Goal: Transaction & Acquisition: Book appointment/travel/reservation

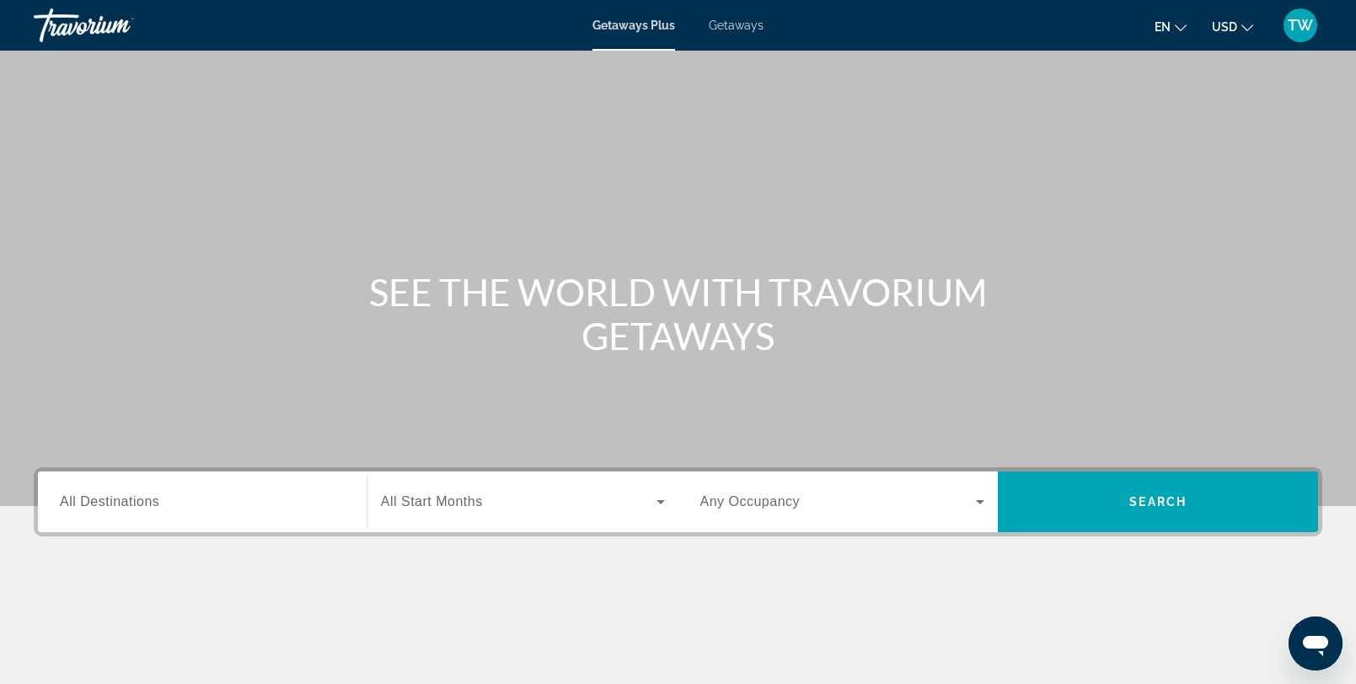
click at [182, 515] on div "Search widget" at bounding box center [202, 502] width 285 height 48
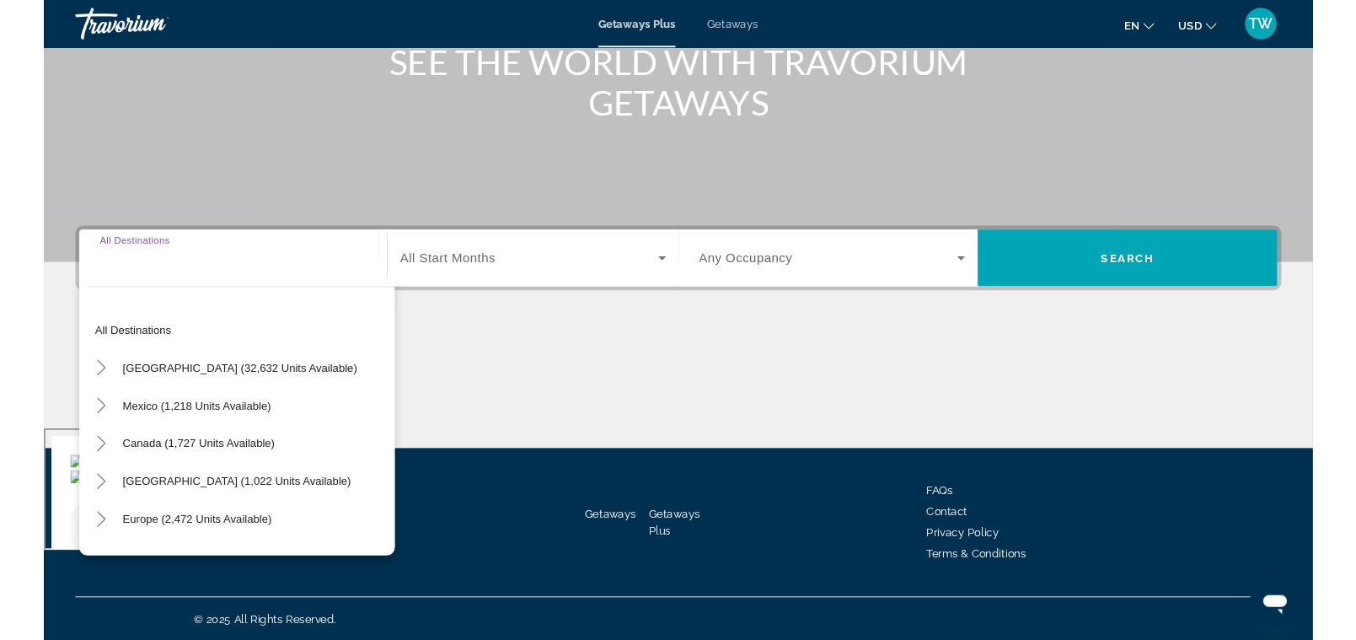
scroll to position [228, 0]
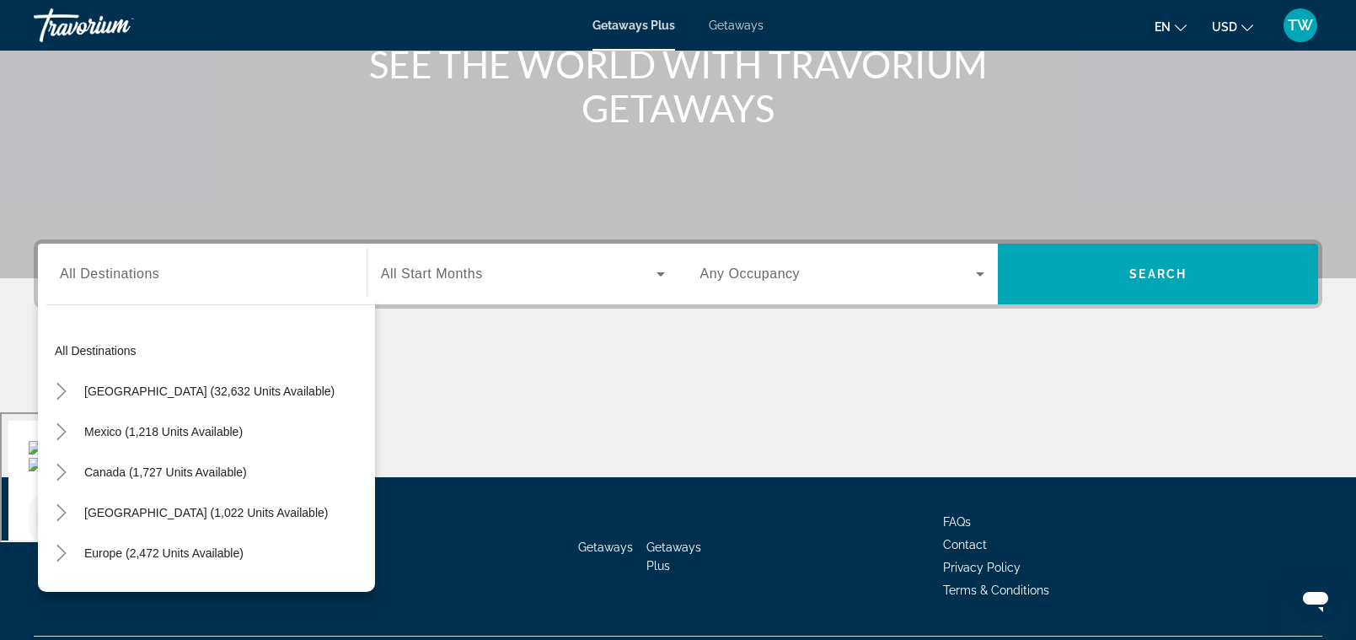
click at [745, 29] on span "Getaways" at bounding box center [736, 25] width 55 height 13
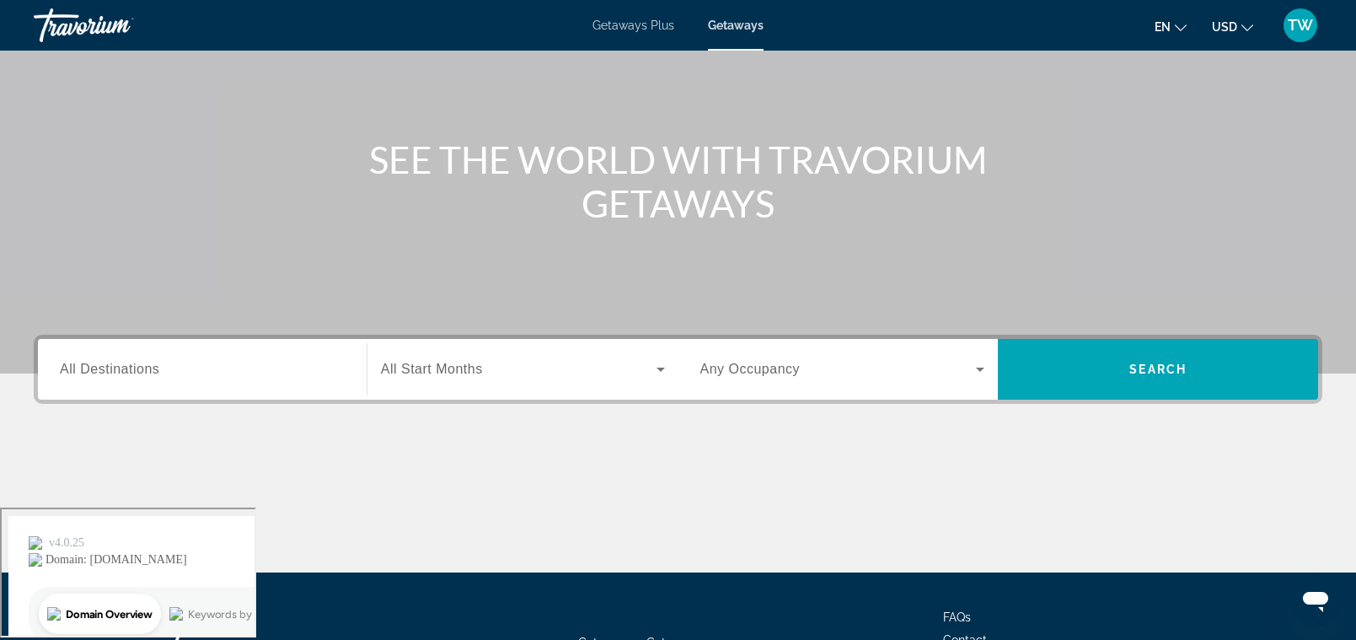
scroll to position [161, 0]
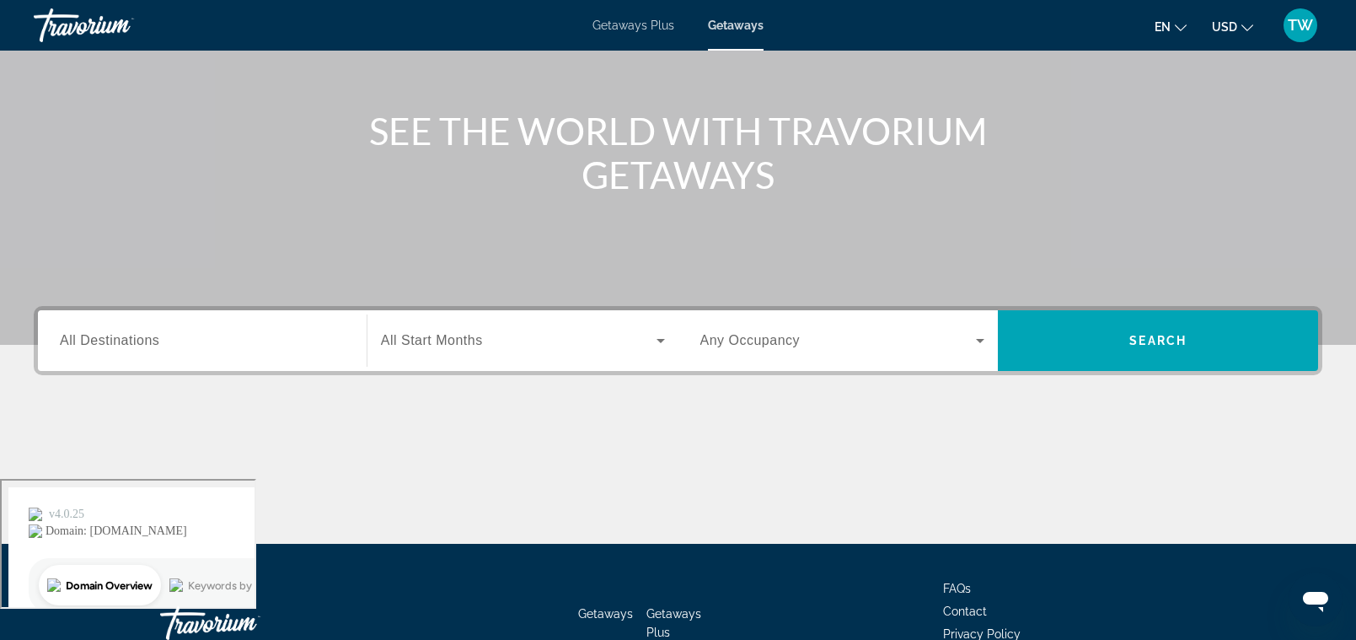
click at [96, 347] on span "All Destinations" at bounding box center [109, 340] width 99 height 14
click at [96, 347] on input "Destination All Destinations" at bounding box center [202, 341] width 285 height 20
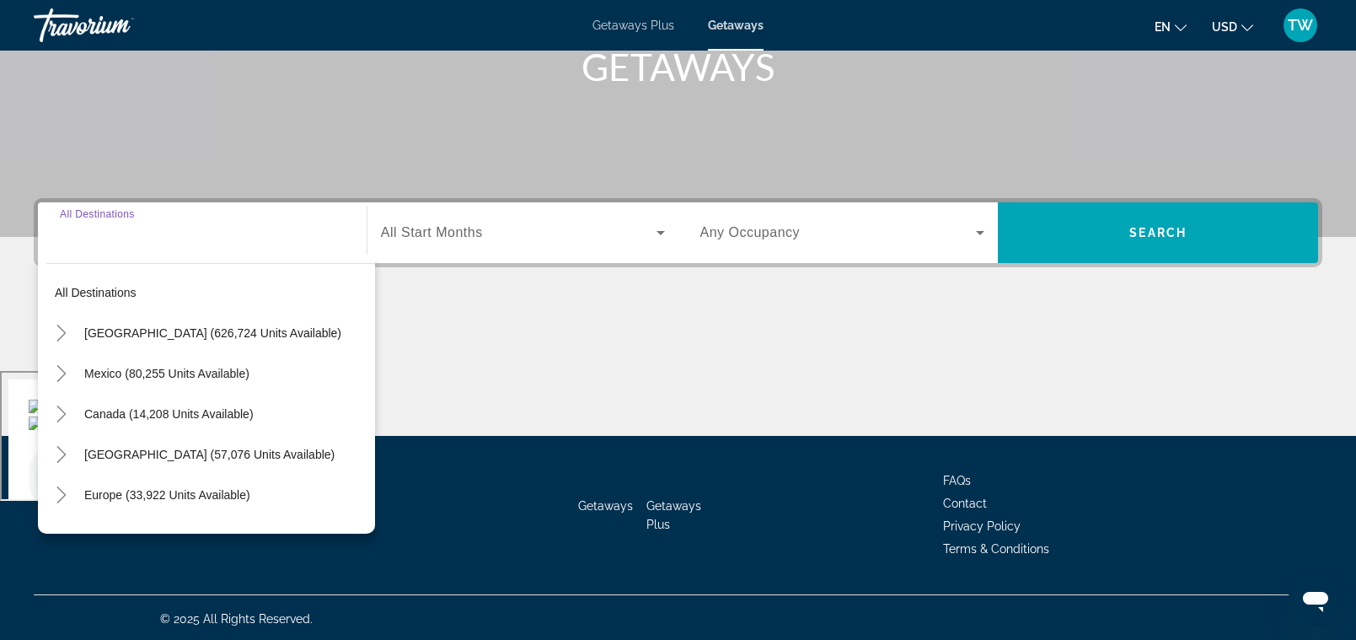
scroll to position [271, 0]
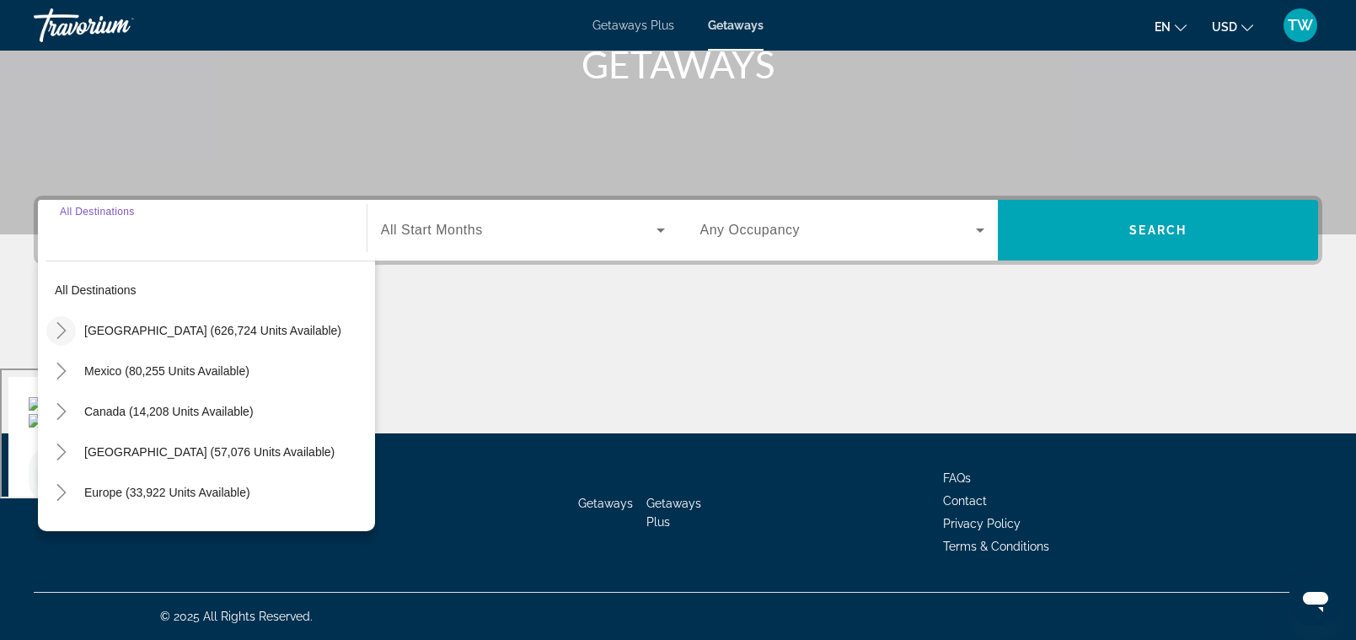
click at [65, 339] on mat-icon "Toggle United States (626,724 units available)" at bounding box center [61, 331] width 30 height 30
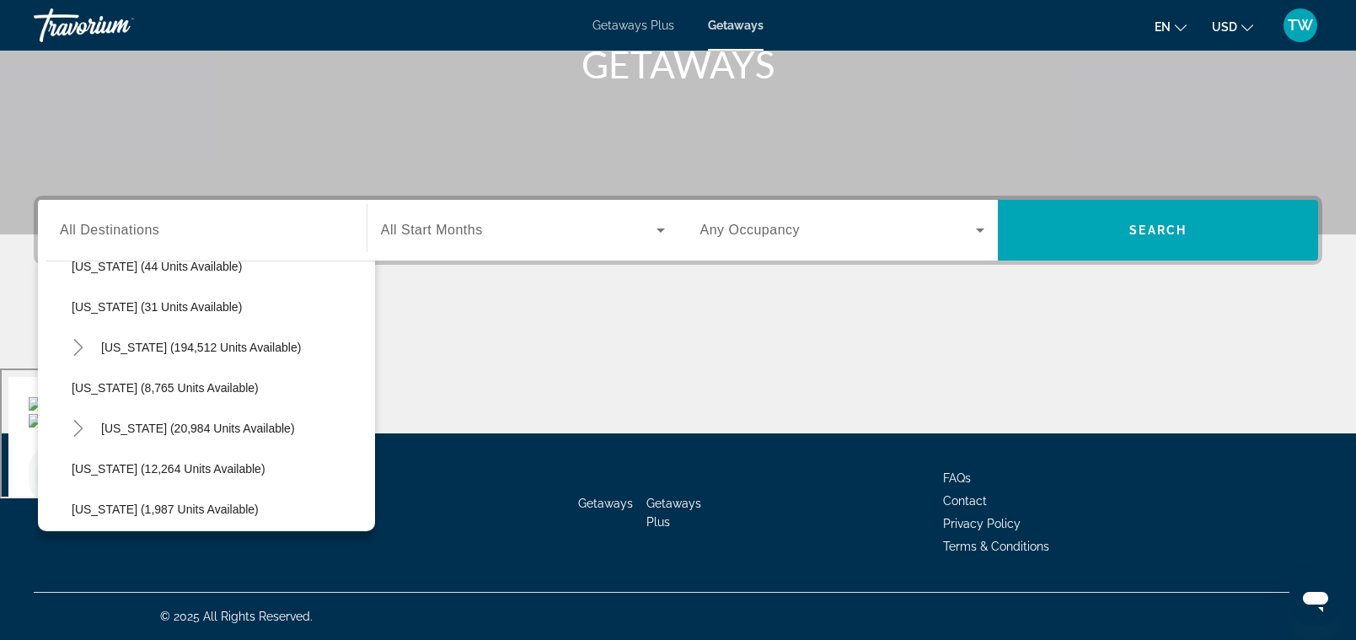
scroll to position [263, 0]
click at [74, 348] on icon "Toggle Florida (194,512 units available)" at bounding box center [78, 350] width 17 height 17
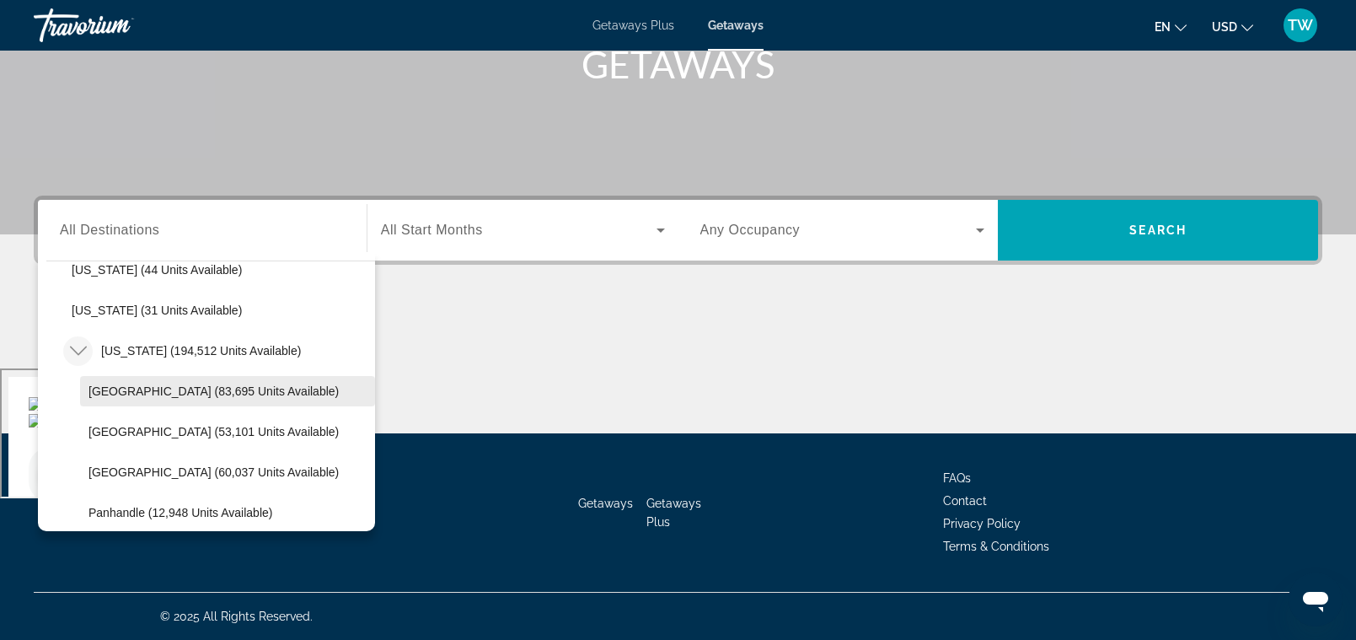
click at [106, 388] on span "[GEOGRAPHIC_DATA] (83,695 units available)" at bounding box center [214, 390] width 250 height 13
type input "**********"
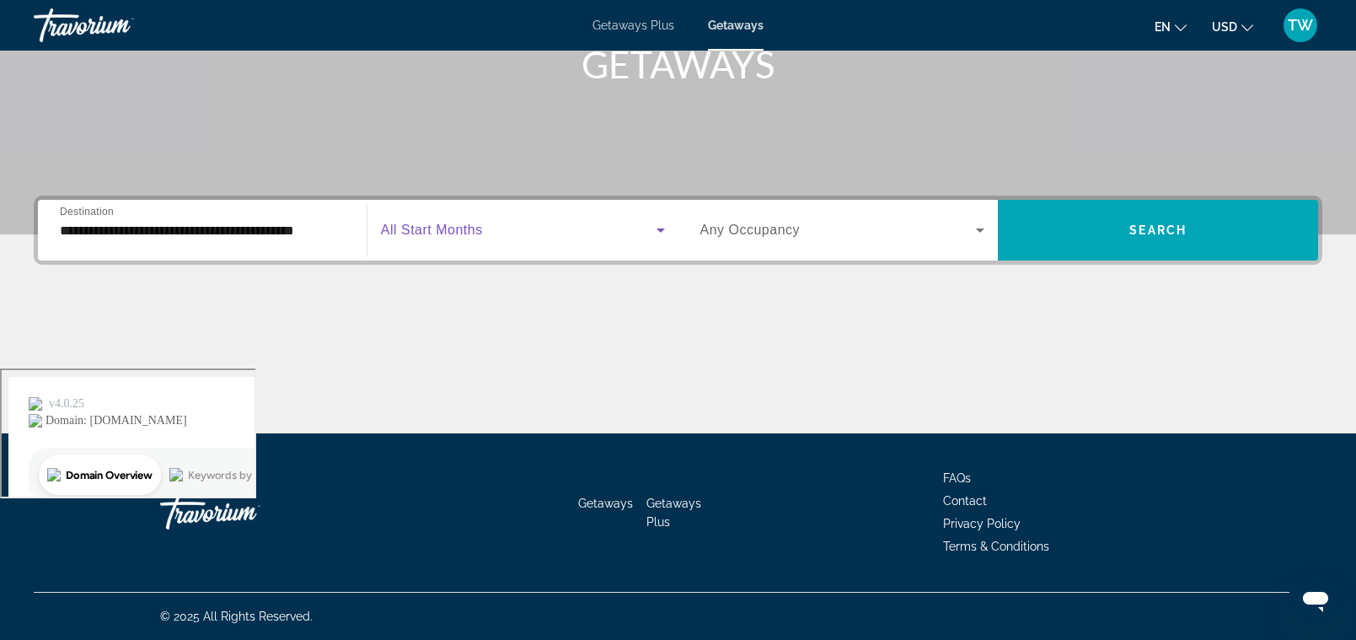
click at [665, 227] on icon "Search widget" at bounding box center [661, 230] width 20 height 20
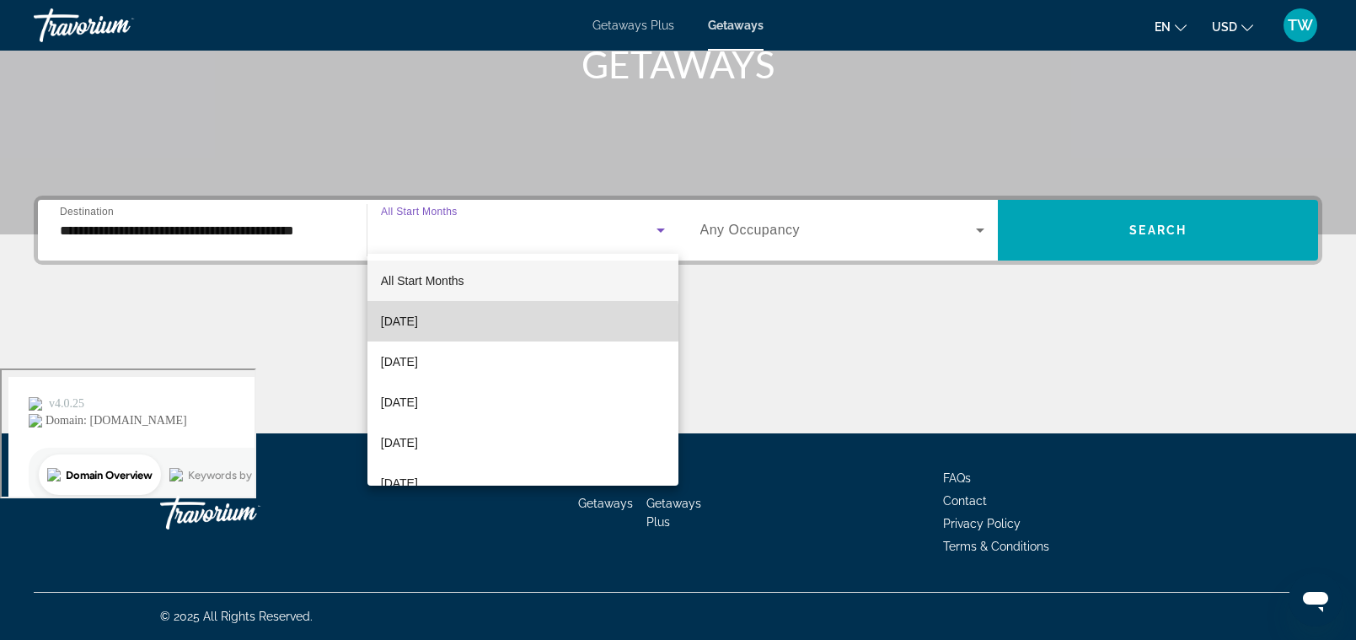
click at [499, 322] on mat-option "[DATE]" at bounding box center [522, 321] width 311 height 40
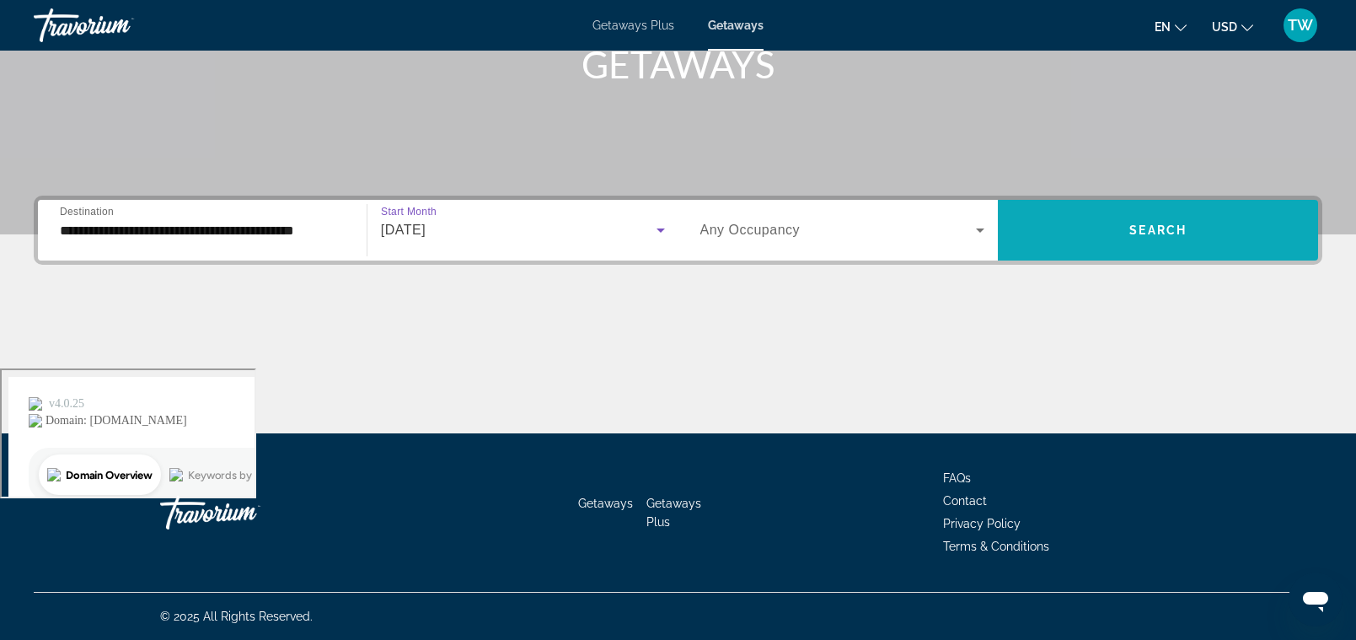
click at [1152, 247] on span "Search widget" at bounding box center [1158, 230] width 320 height 40
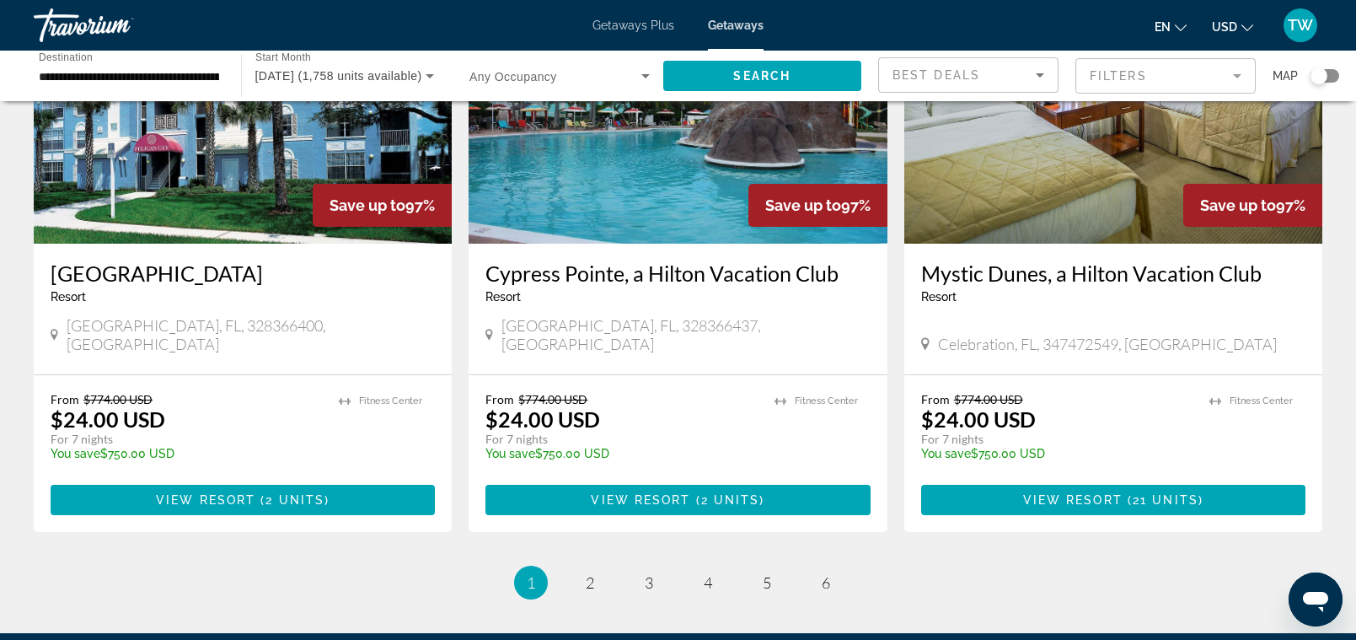
scroll to position [2009, 0]
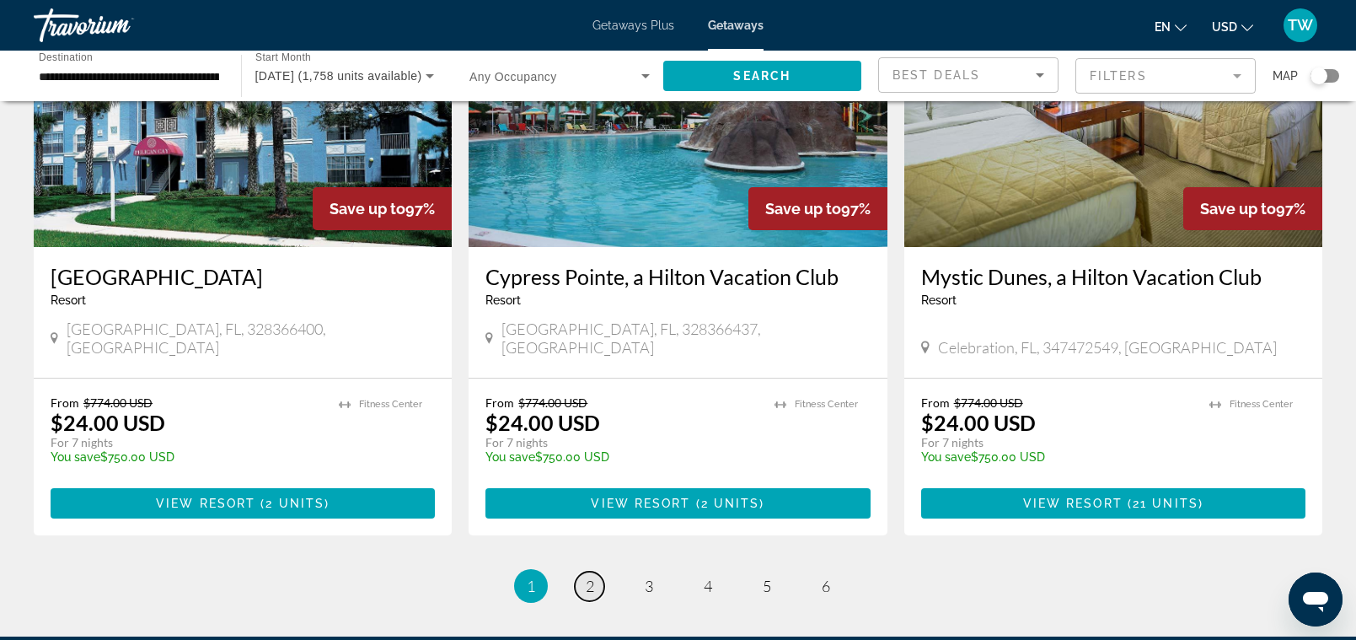
click at [587, 577] on span "2" at bounding box center [590, 586] width 8 height 19
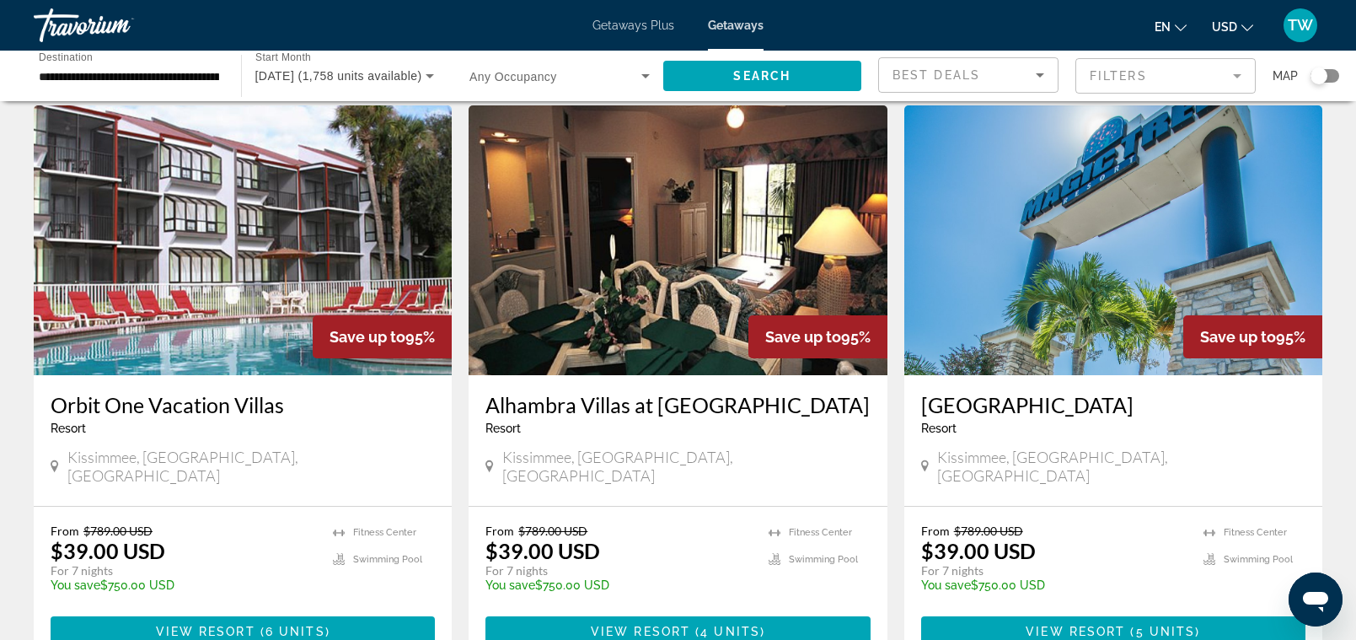
scroll to position [1851, 0]
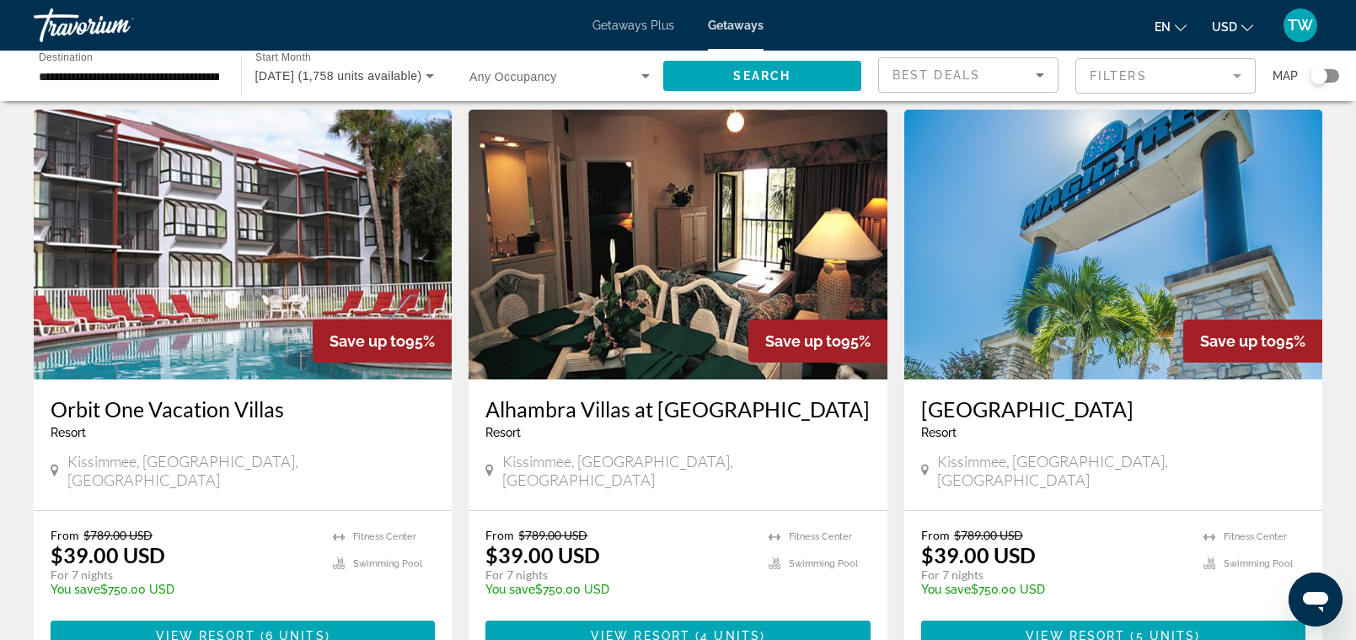
click at [621, 19] on span "Getaways Plus" at bounding box center [634, 25] width 82 height 13
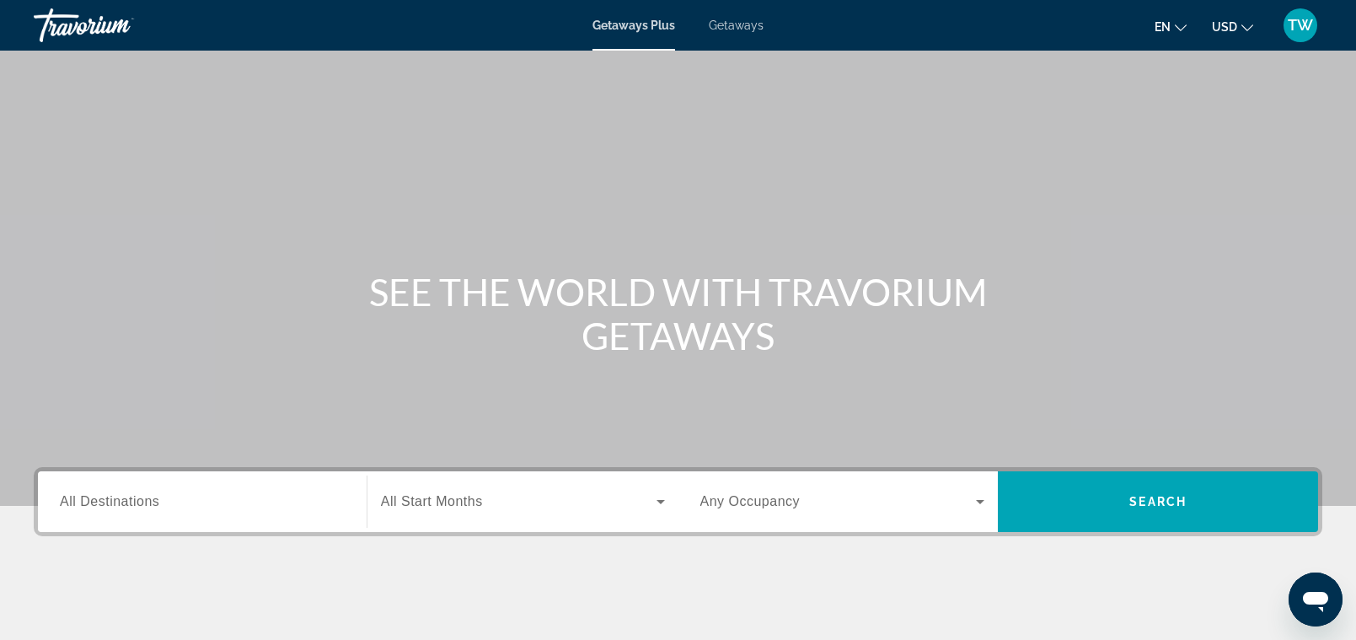
click at [180, 502] on input "Destination All Destinations" at bounding box center [202, 502] width 285 height 20
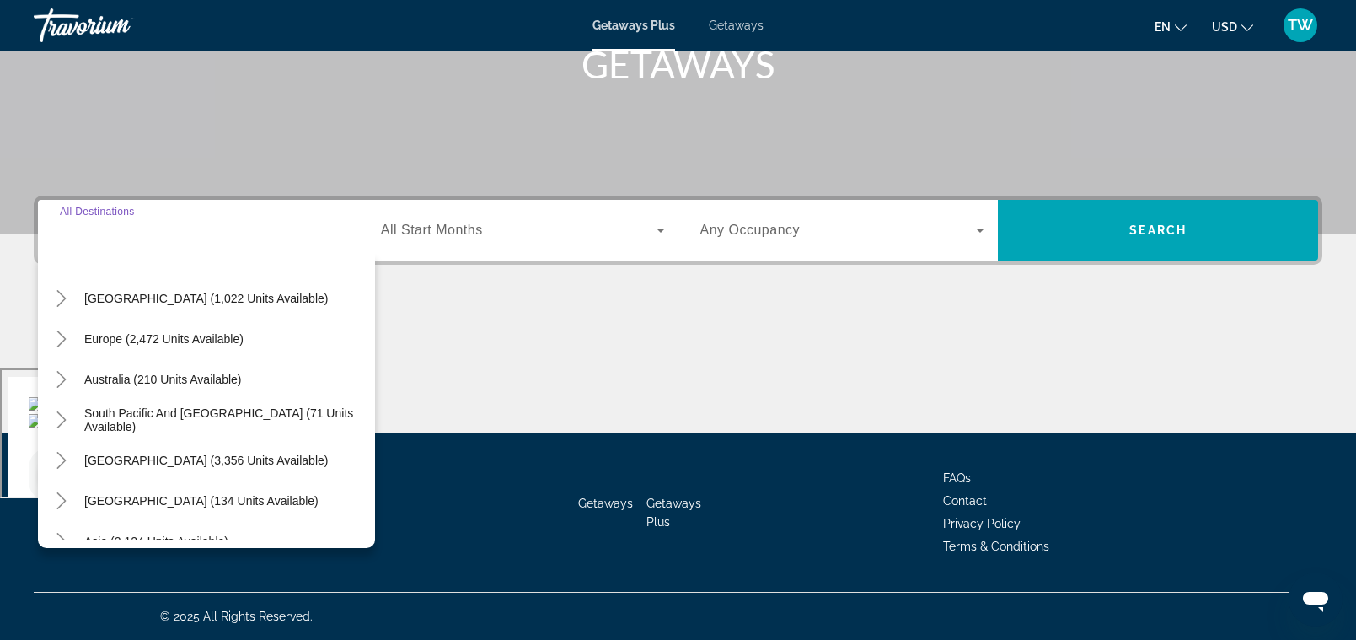
scroll to position [180, 0]
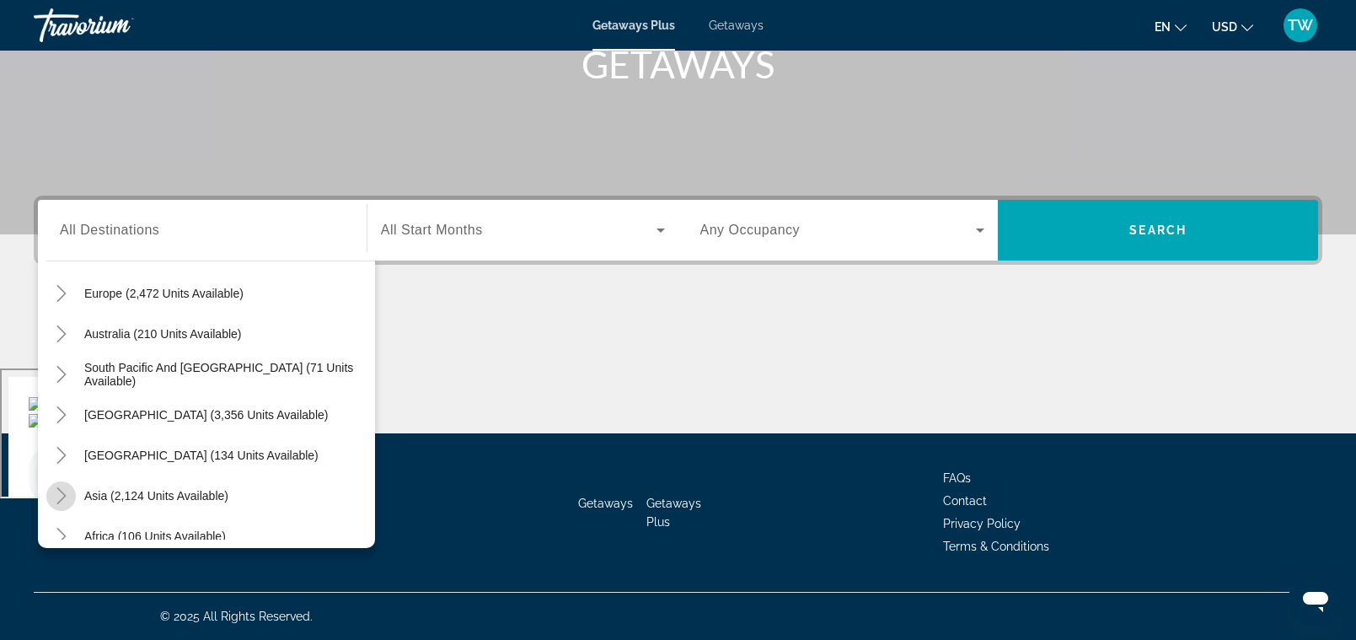
click at [57, 493] on icon "Toggle Asia (2,124 units available)" at bounding box center [61, 495] width 17 height 17
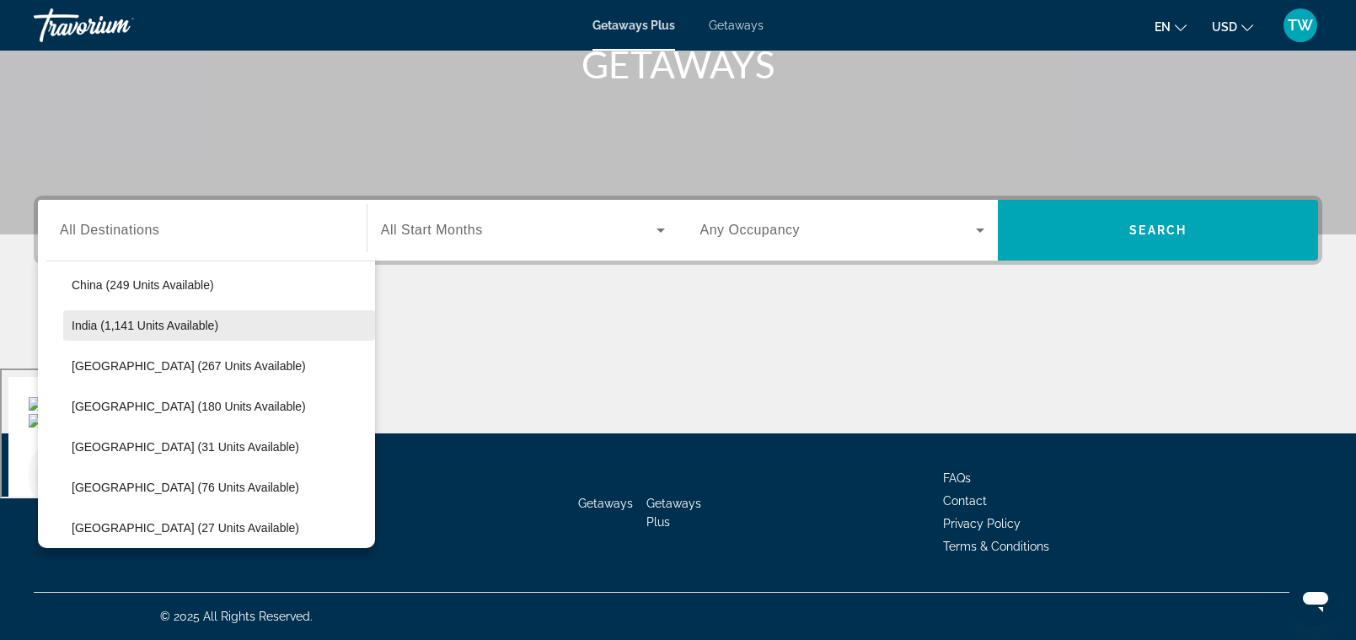
scroll to position [558, 0]
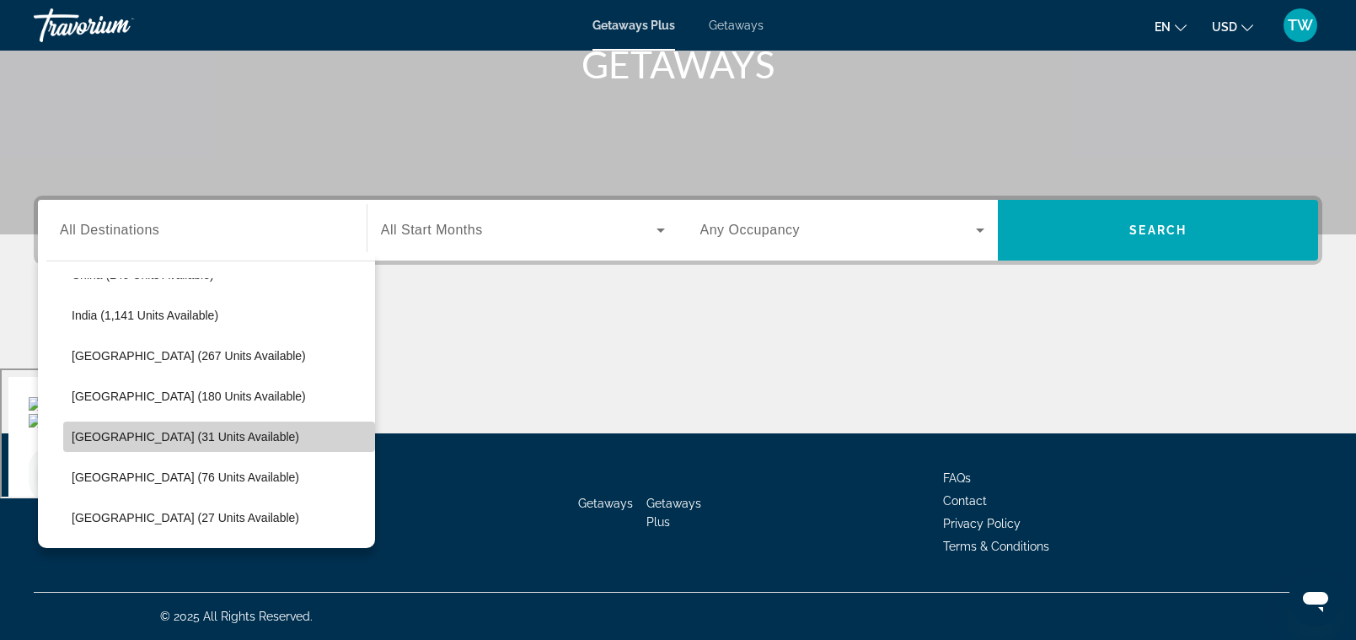
click at [91, 433] on span "[GEOGRAPHIC_DATA] (31 units available)" at bounding box center [186, 436] width 228 height 13
type input "**********"
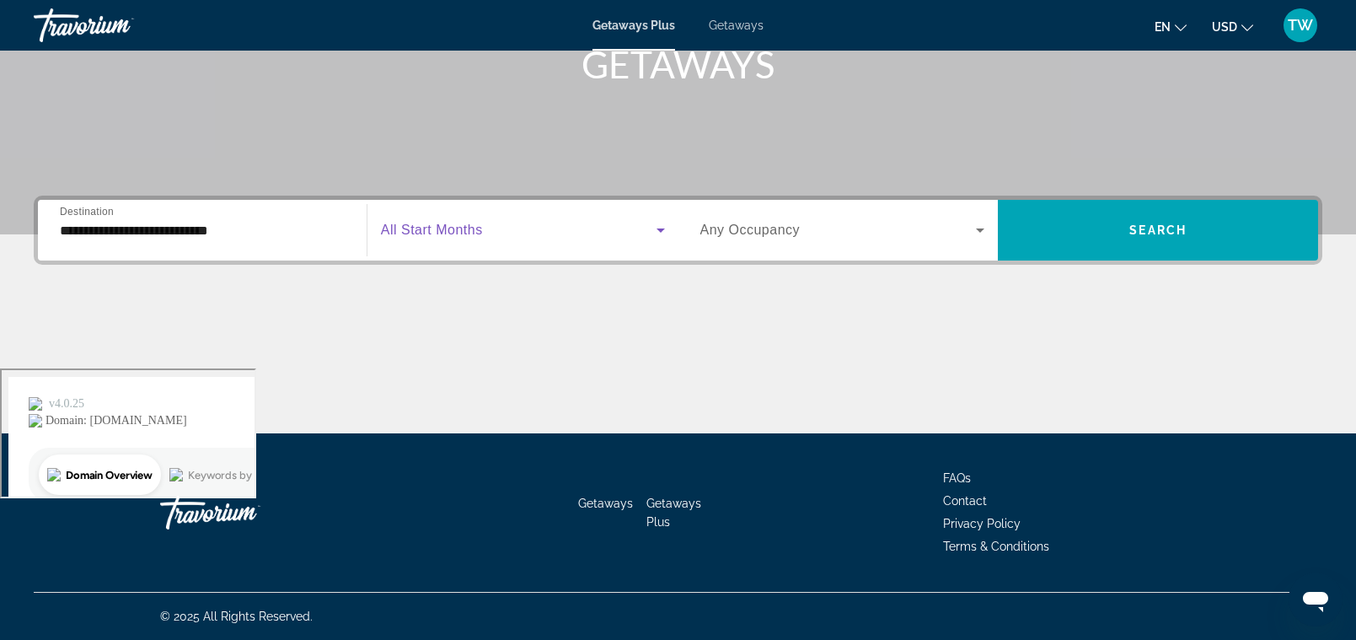
click at [659, 233] on icon "Search widget" at bounding box center [661, 230] width 20 height 20
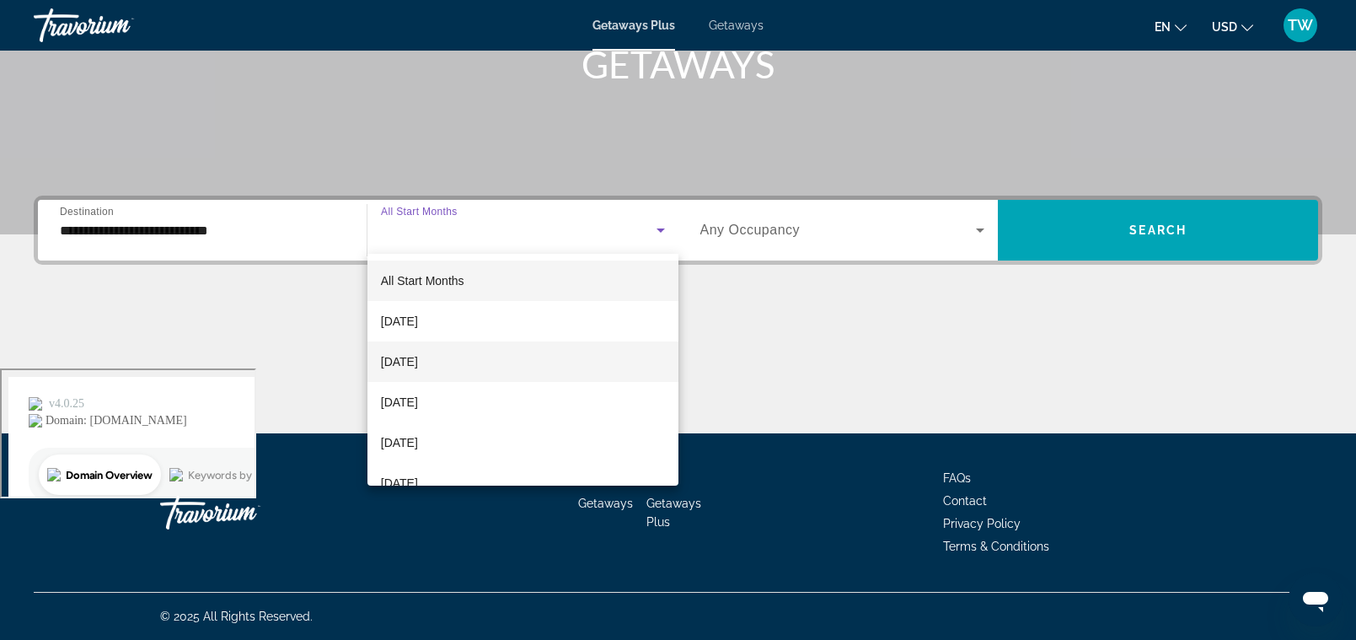
click at [560, 344] on mat-option "[DATE]" at bounding box center [522, 361] width 311 height 40
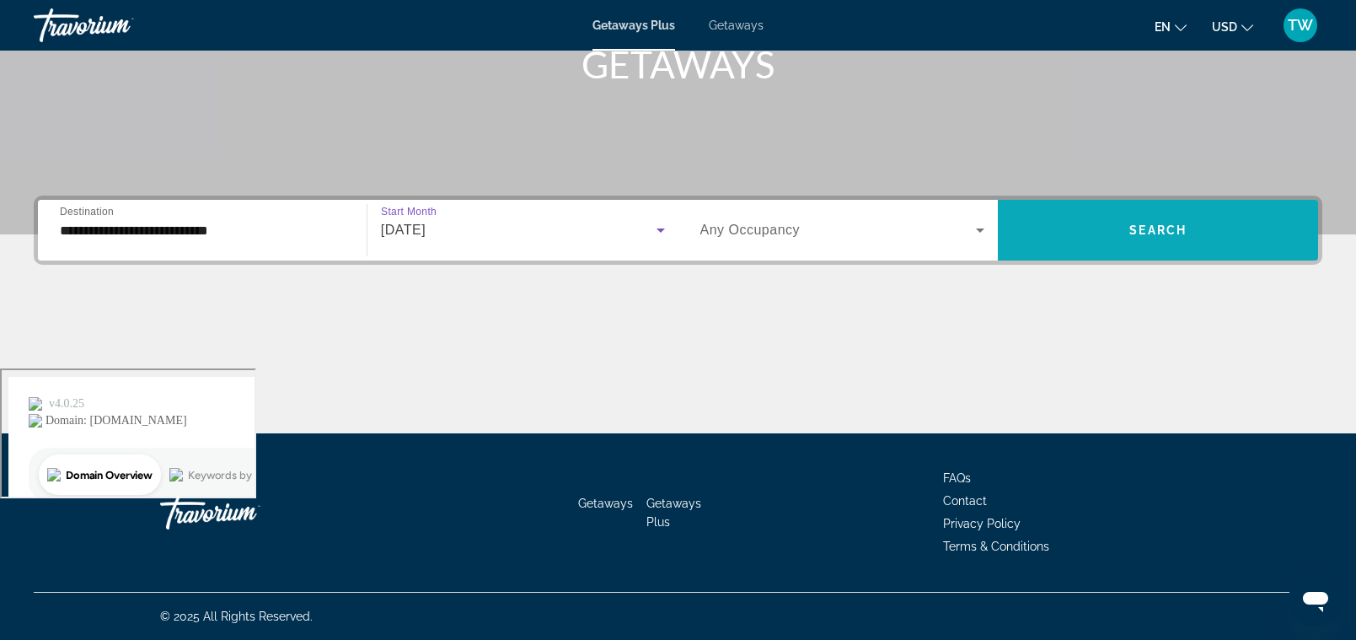
click at [1119, 231] on span "Search widget" at bounding box center [1158, 230] width 320 height 40
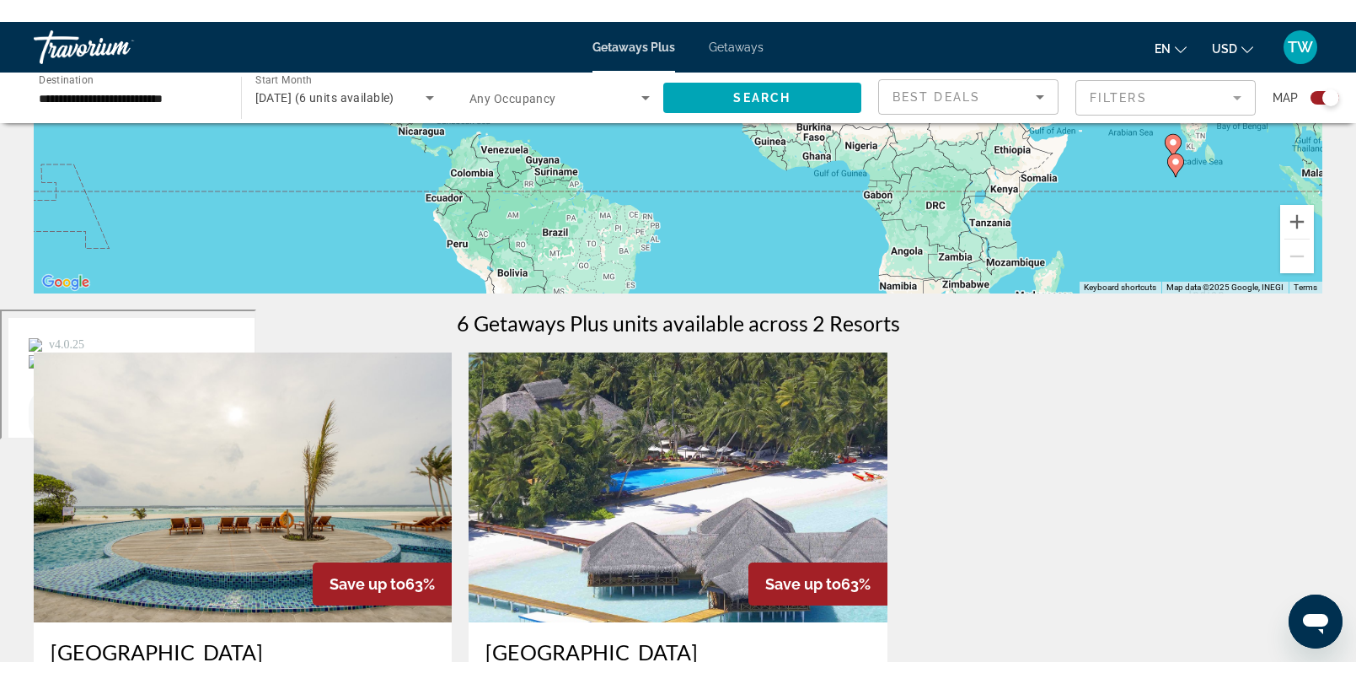
scroll to position [394, 0]
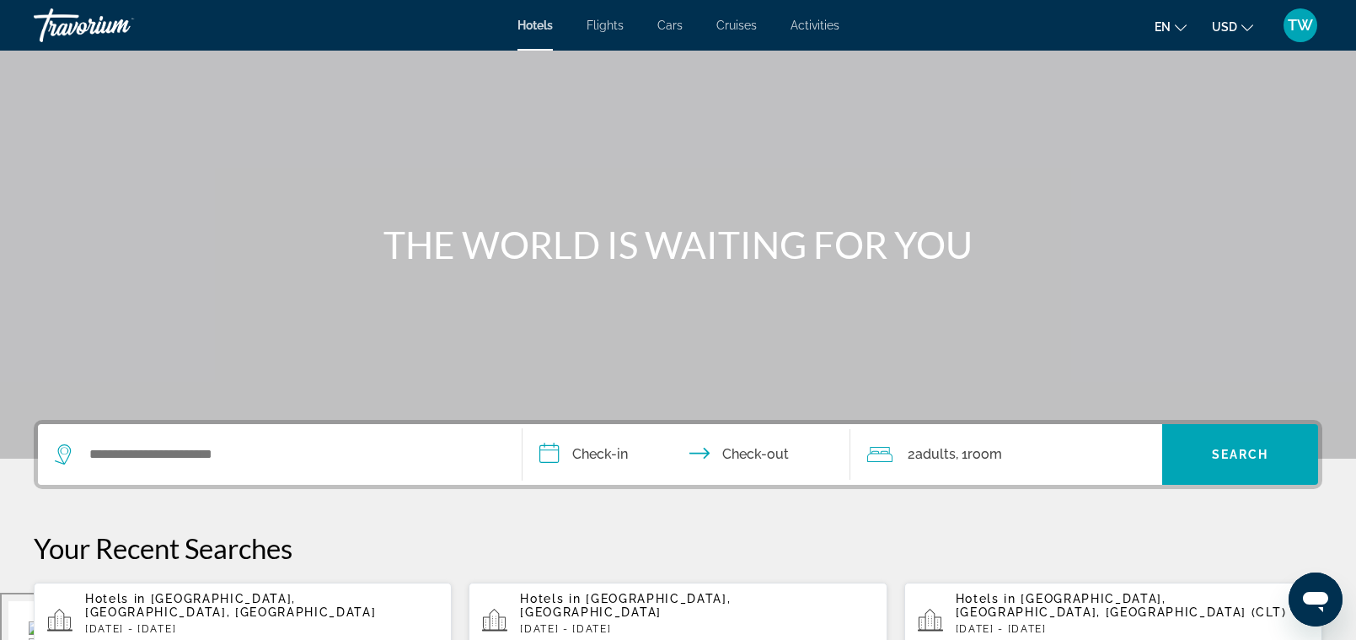
scroll to position [74, 0]
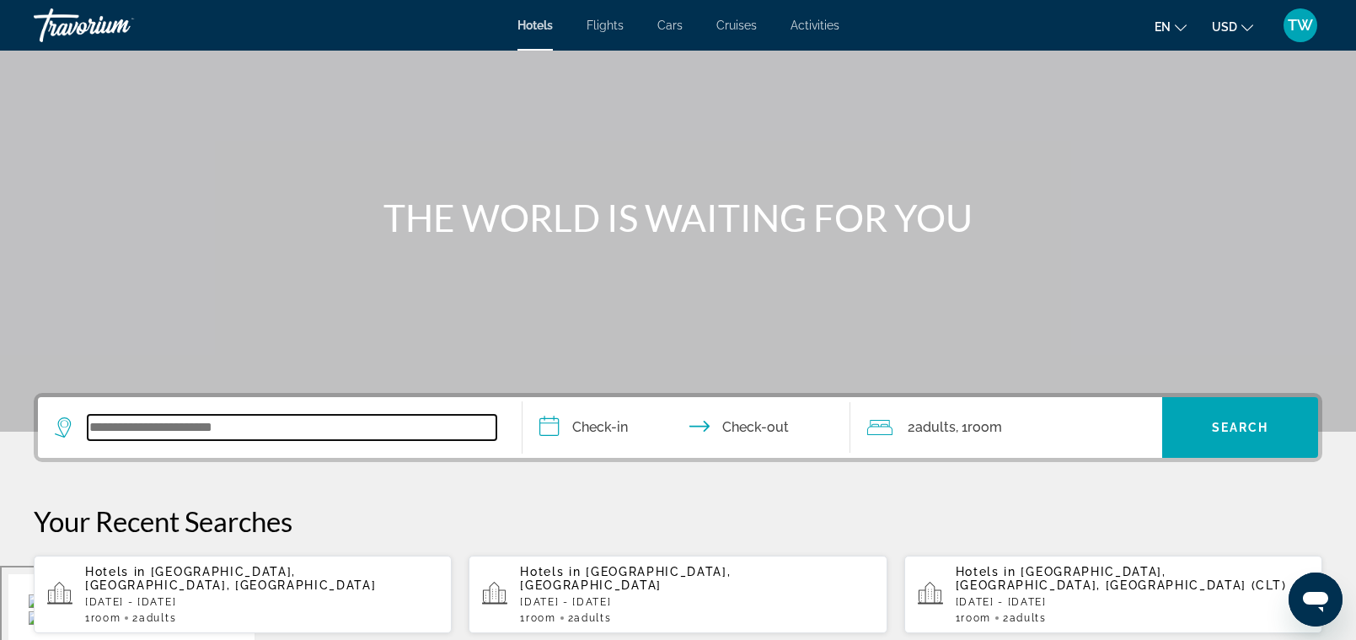
click at [223, 426] on input "Search widget" at bounding box center [292, 427] width 409 height 25
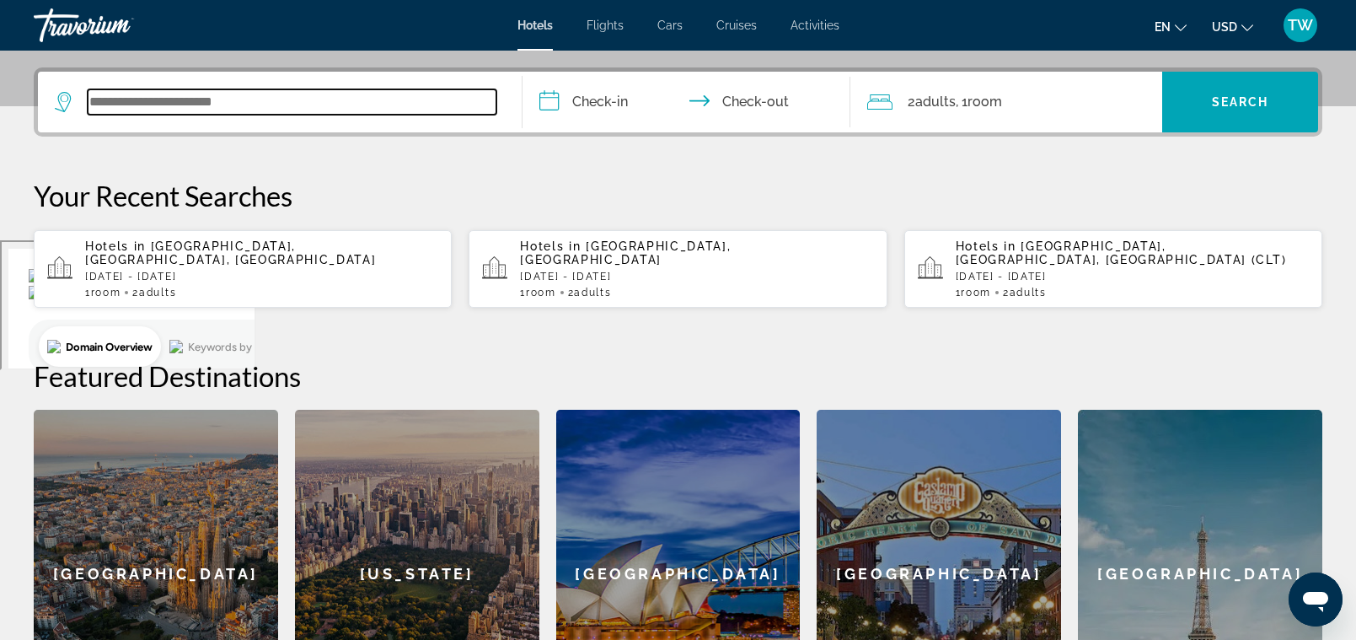
scroll to position [412, 0]
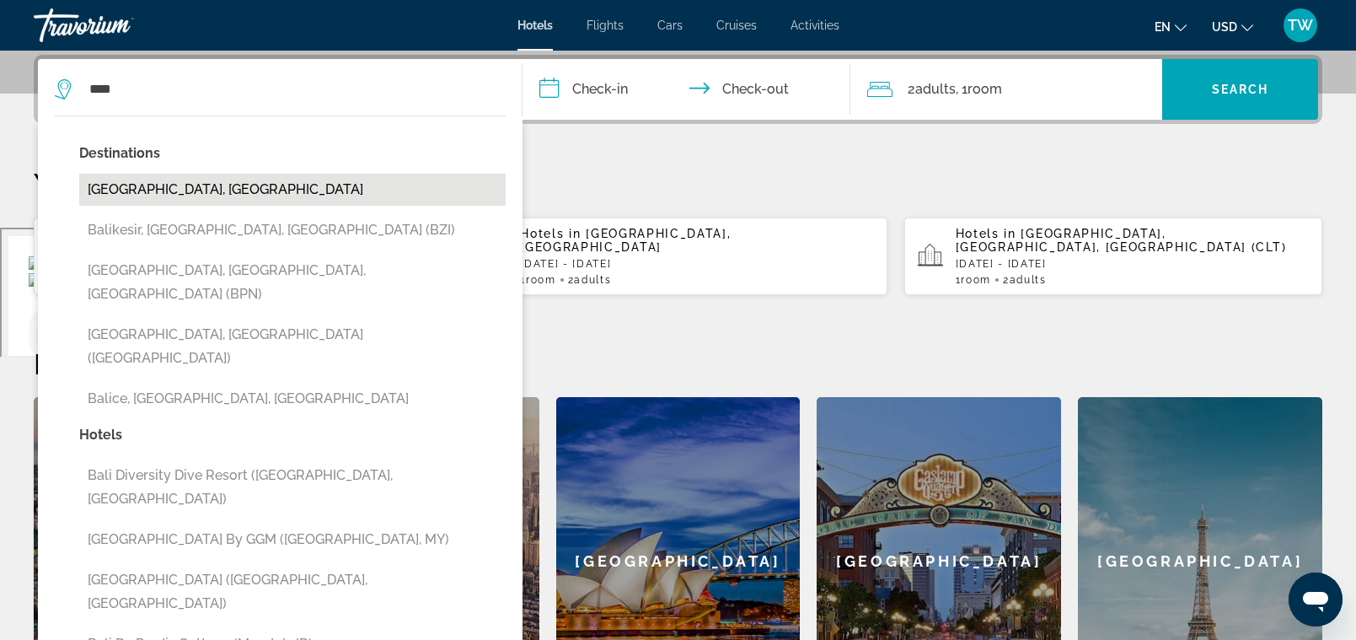
click at [121, 196] on button "Bali Island, Indonesia" at bounding box center [292, 190] width 426 height 32
type input "**********"
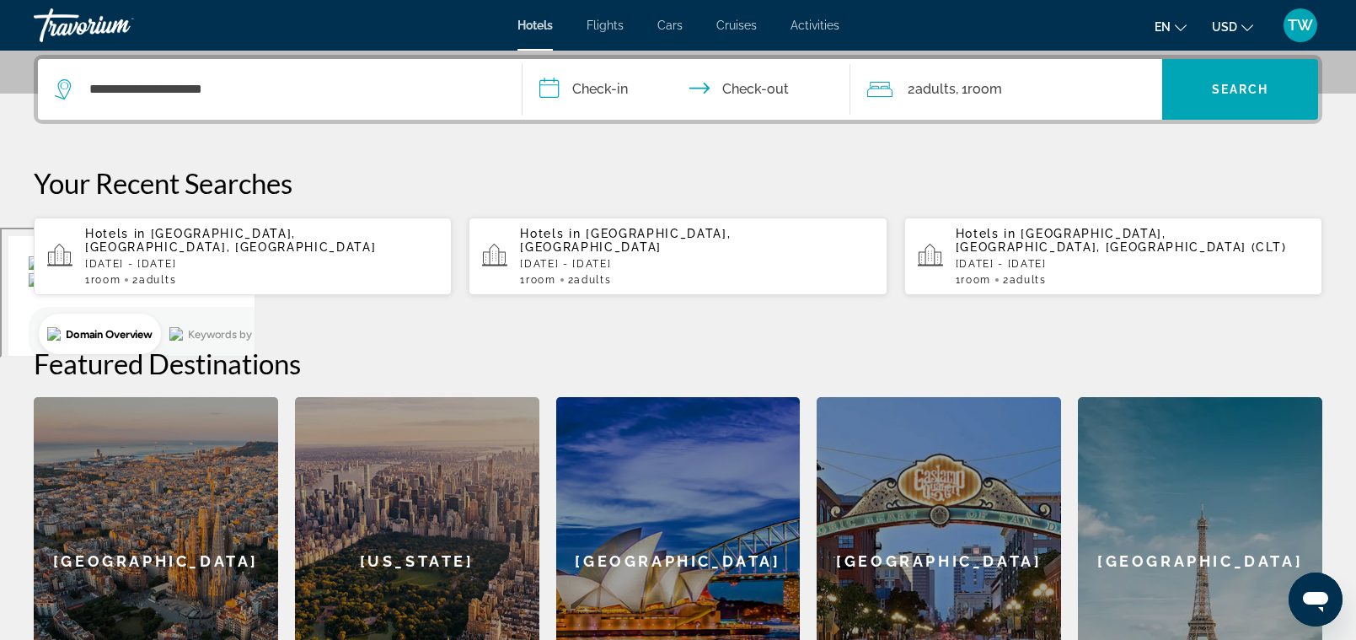
click at [589, 89] on input "**********" at bounding box center [690, 92] width 335 height 66
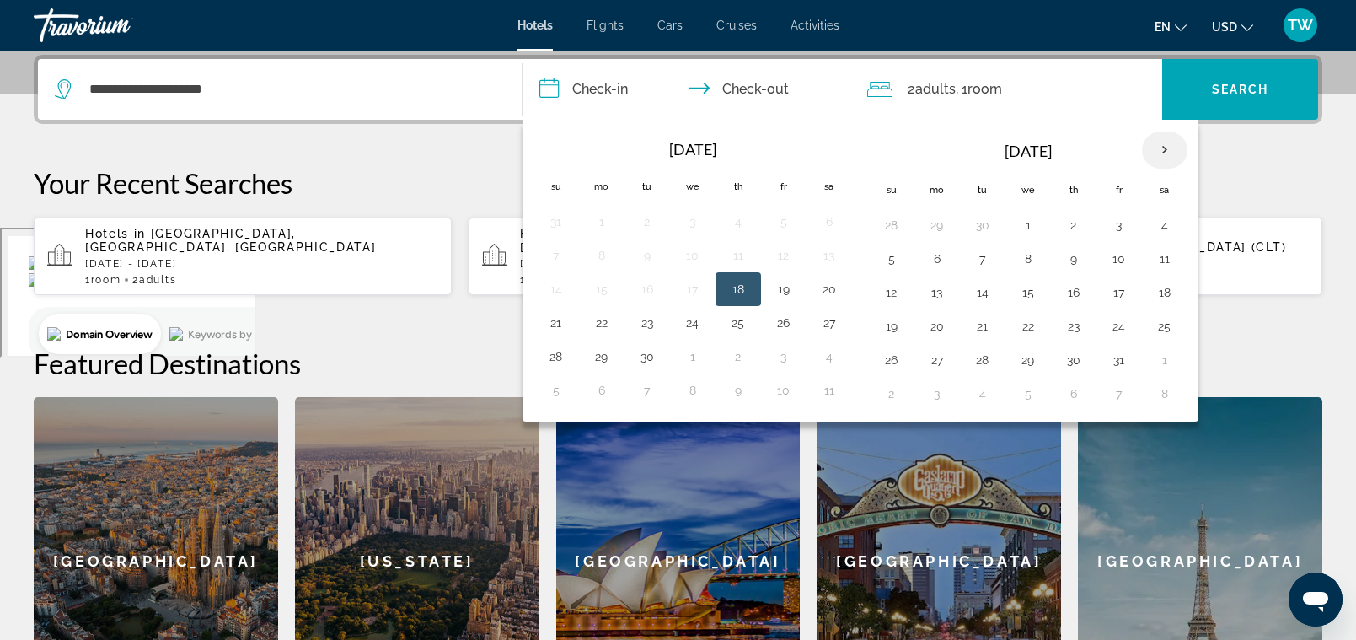
click at [1167, 153] on th "Next month" at bounding box center [1165, 149] width 46 height 37
click at [1032, 253] on button "5" at bounding box center [1028, 259] width 27 height 24
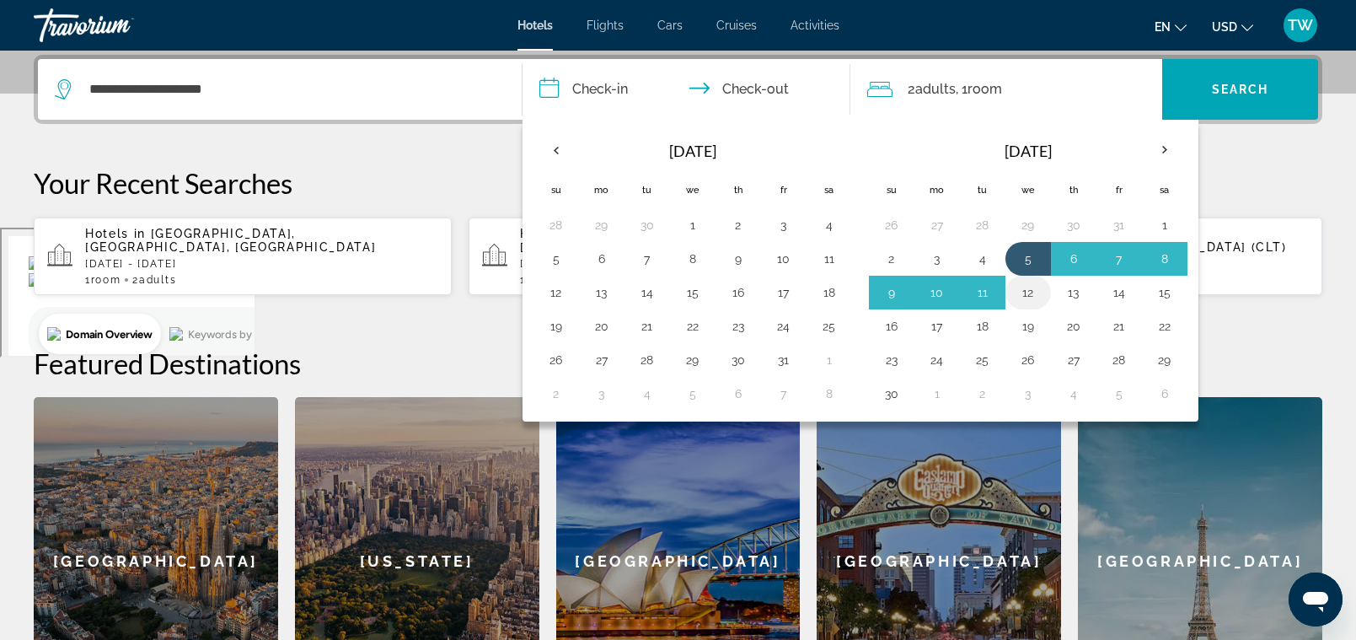
click at [1026, 292] on button "12" at bounding box center [1028, 293] width 27 height 24
type input "**********"
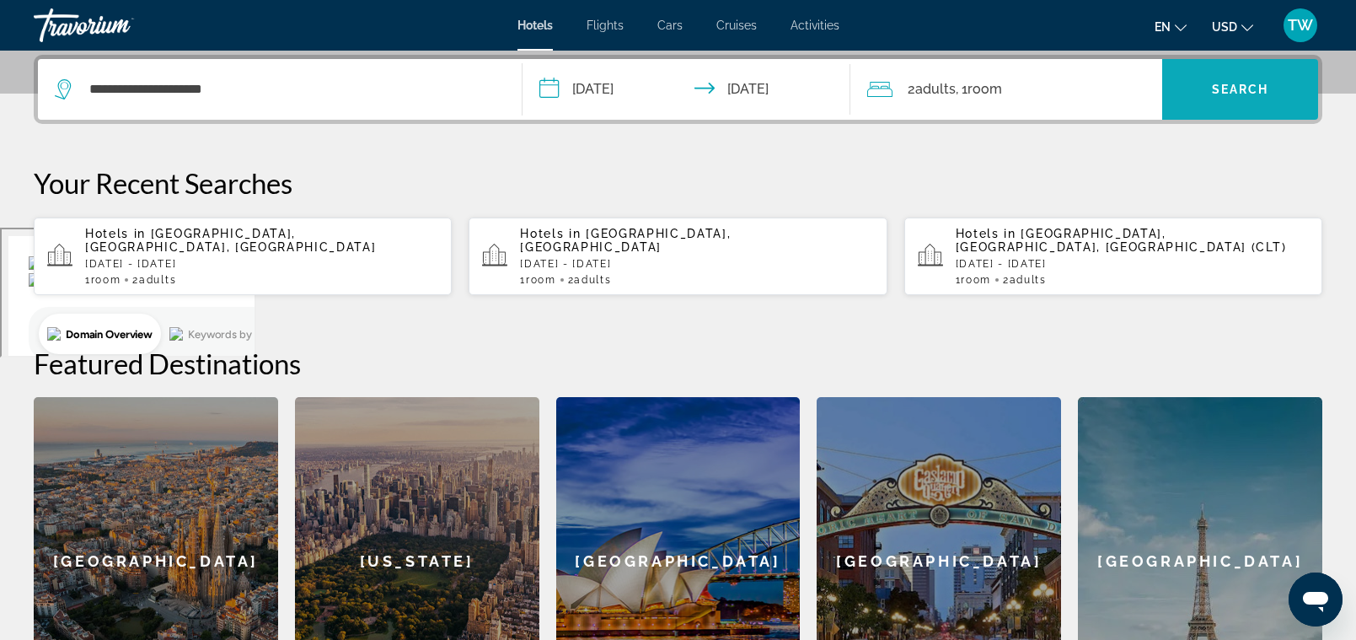
click at [1253, 94] on span "Search" at bounding box center [1240, 89] width 57 height 13
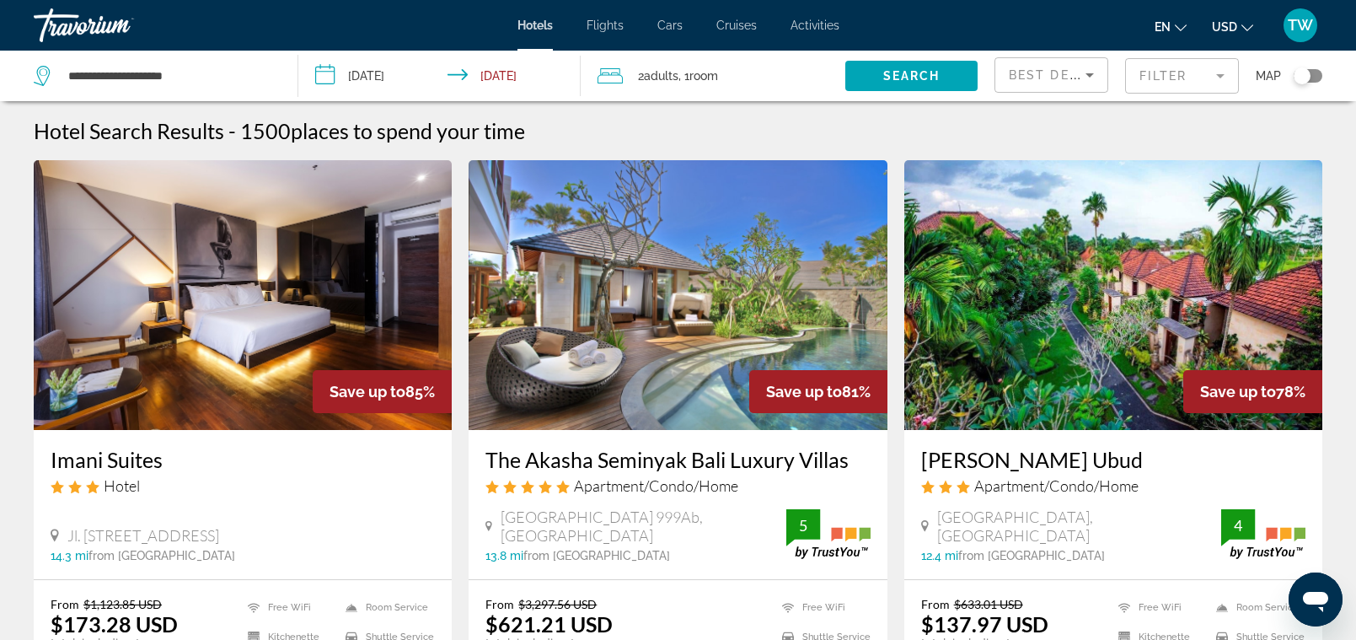
click at [1227, 78] on mat-form-field "Filter" at bounding box center [1182, 75] width 114 height 35
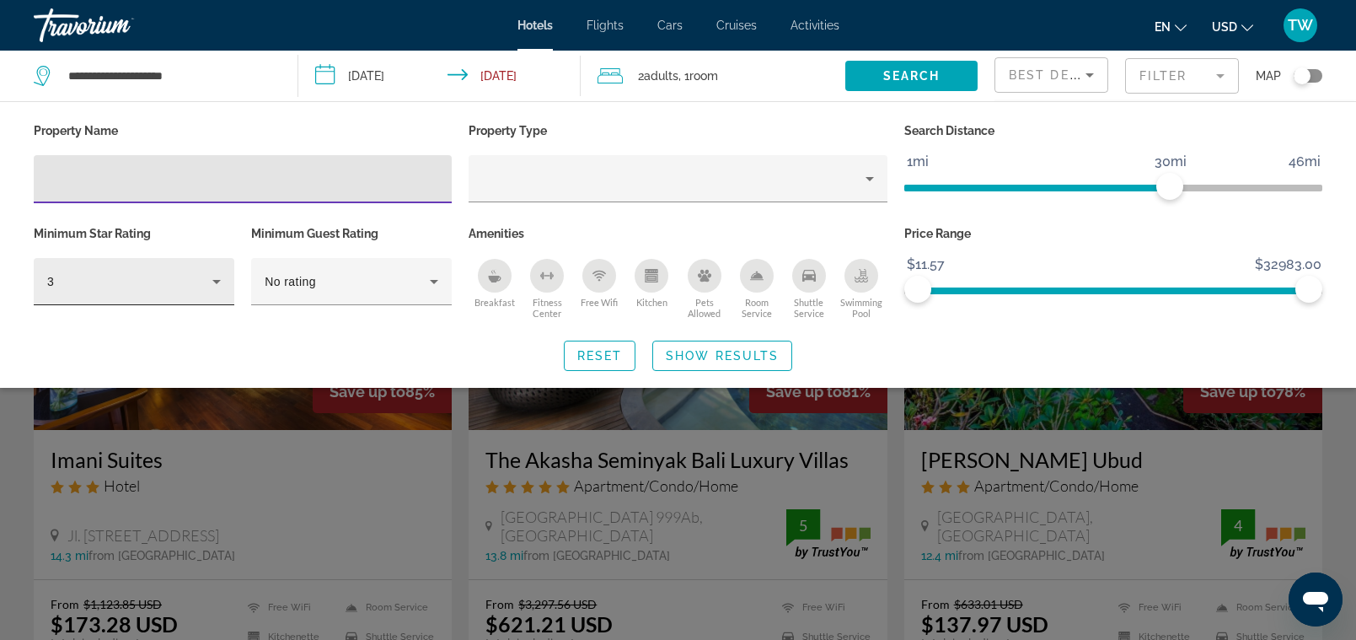
click at [211, 277] on icon "Hotel Filters" at bounding box center [217, 281] width 20 height 20
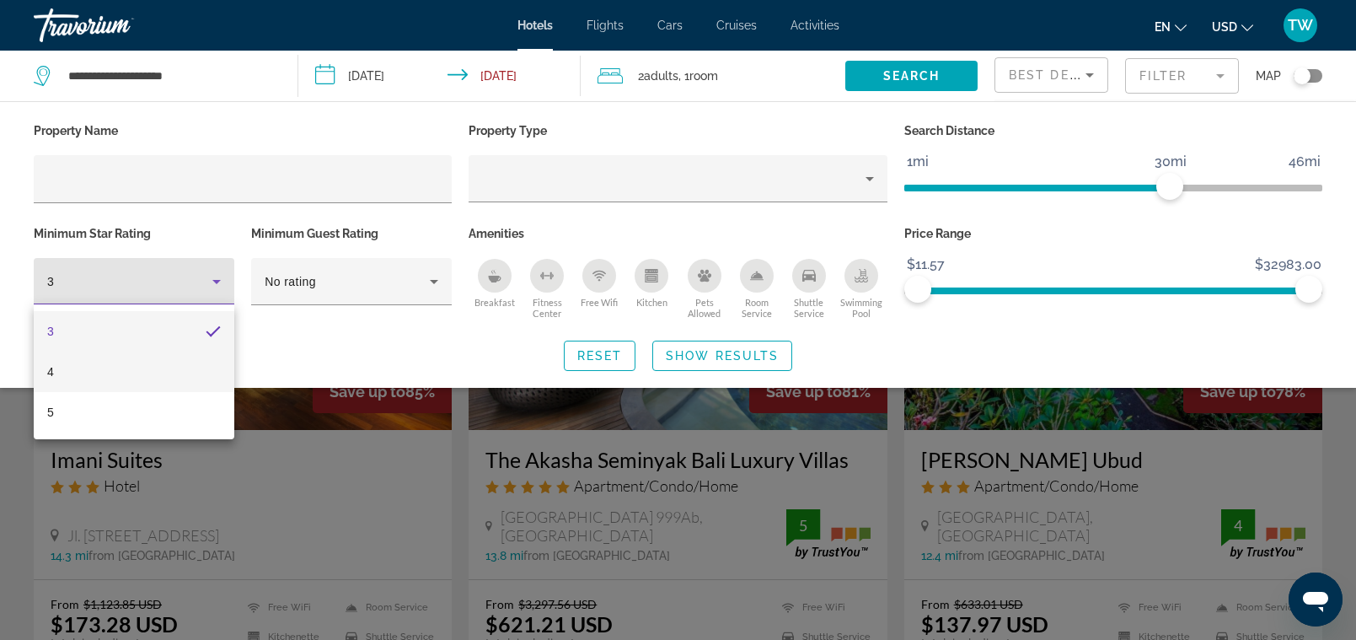
click at [134, 363] on mat-option "4" at bounding box center [134, 371] width 201 height 40
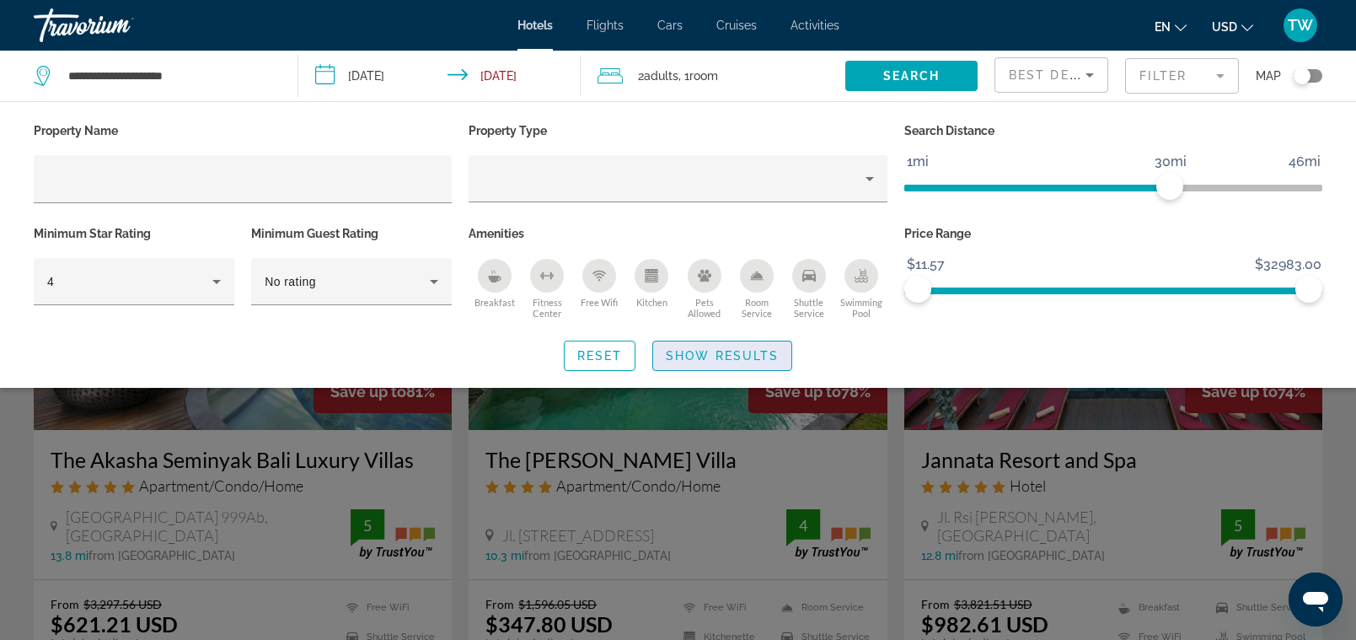
click at [706, 349] on span "Show Results" at bounding box center [722, 355] width 113 height 13
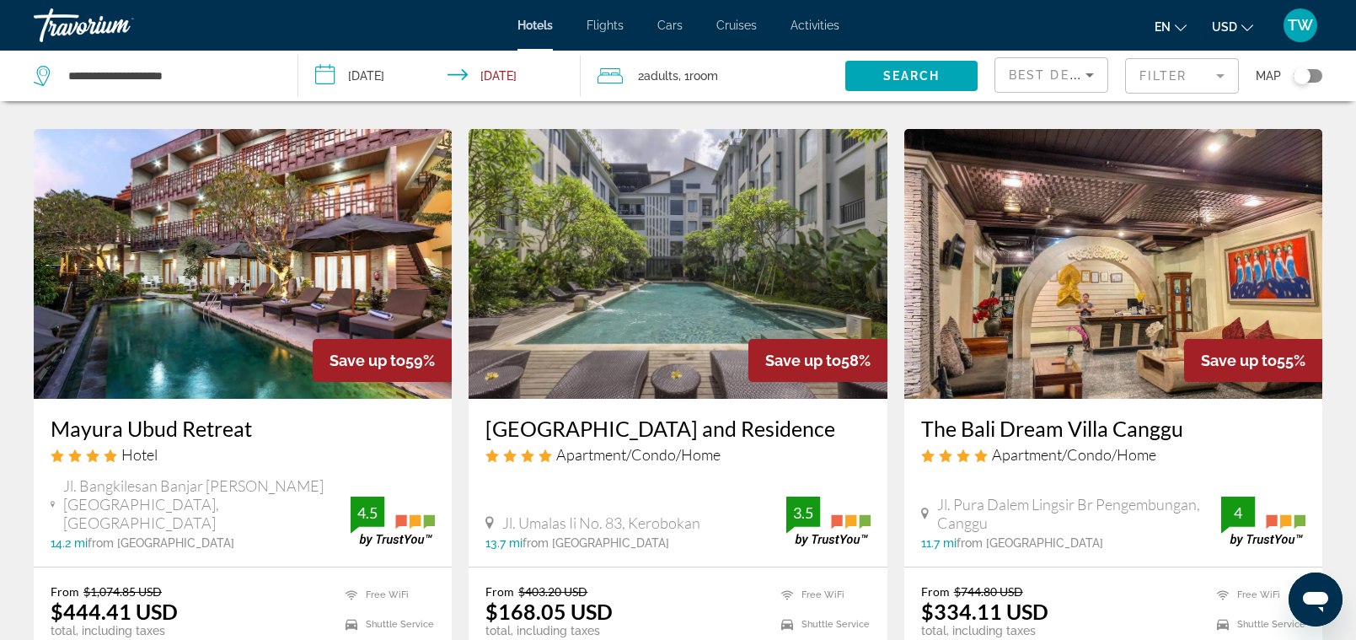
scroll to position [1323, 0]
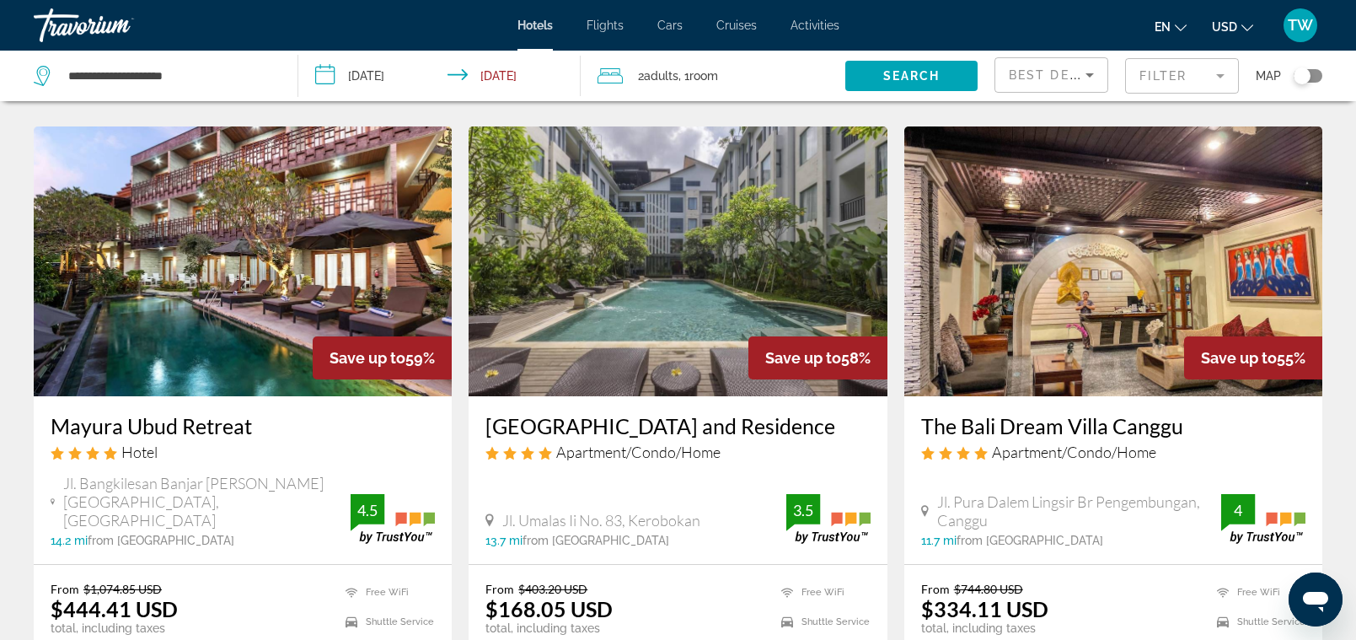
click at [640, 313] on img "Main content" at bounding box center [678, 261] width 418 height 270
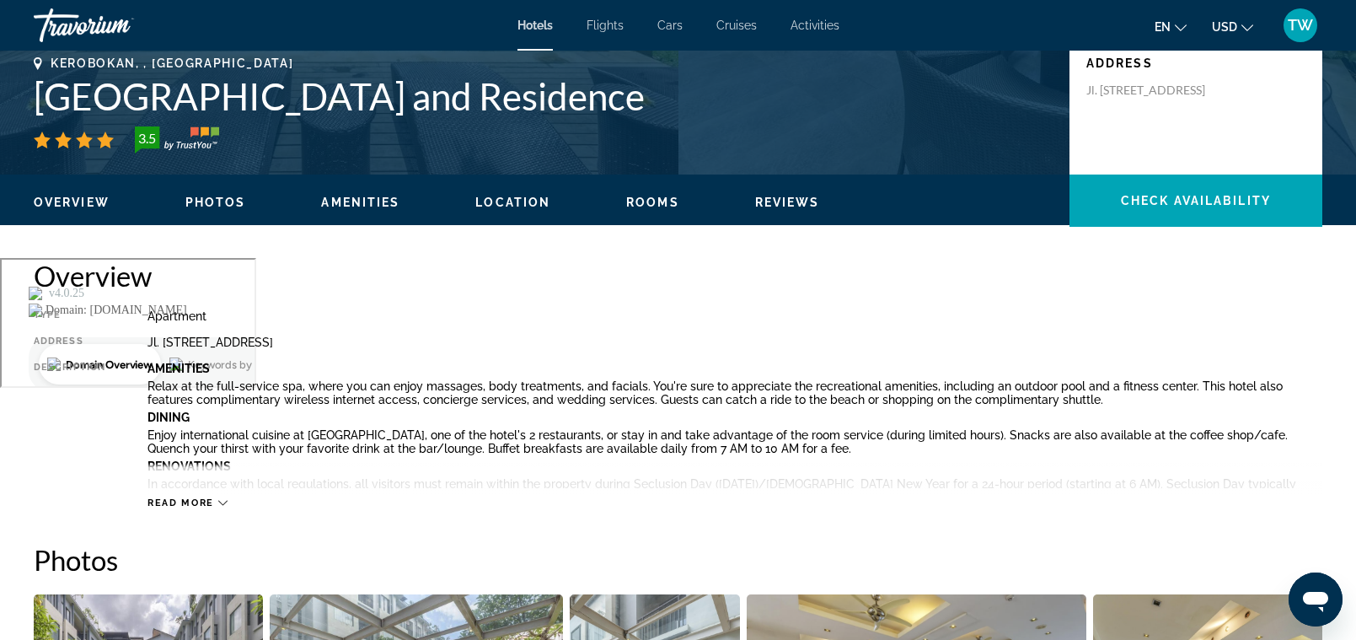
scroll to position [381, 0]
